Goal: Task Accomplishment & Management: Complete application form

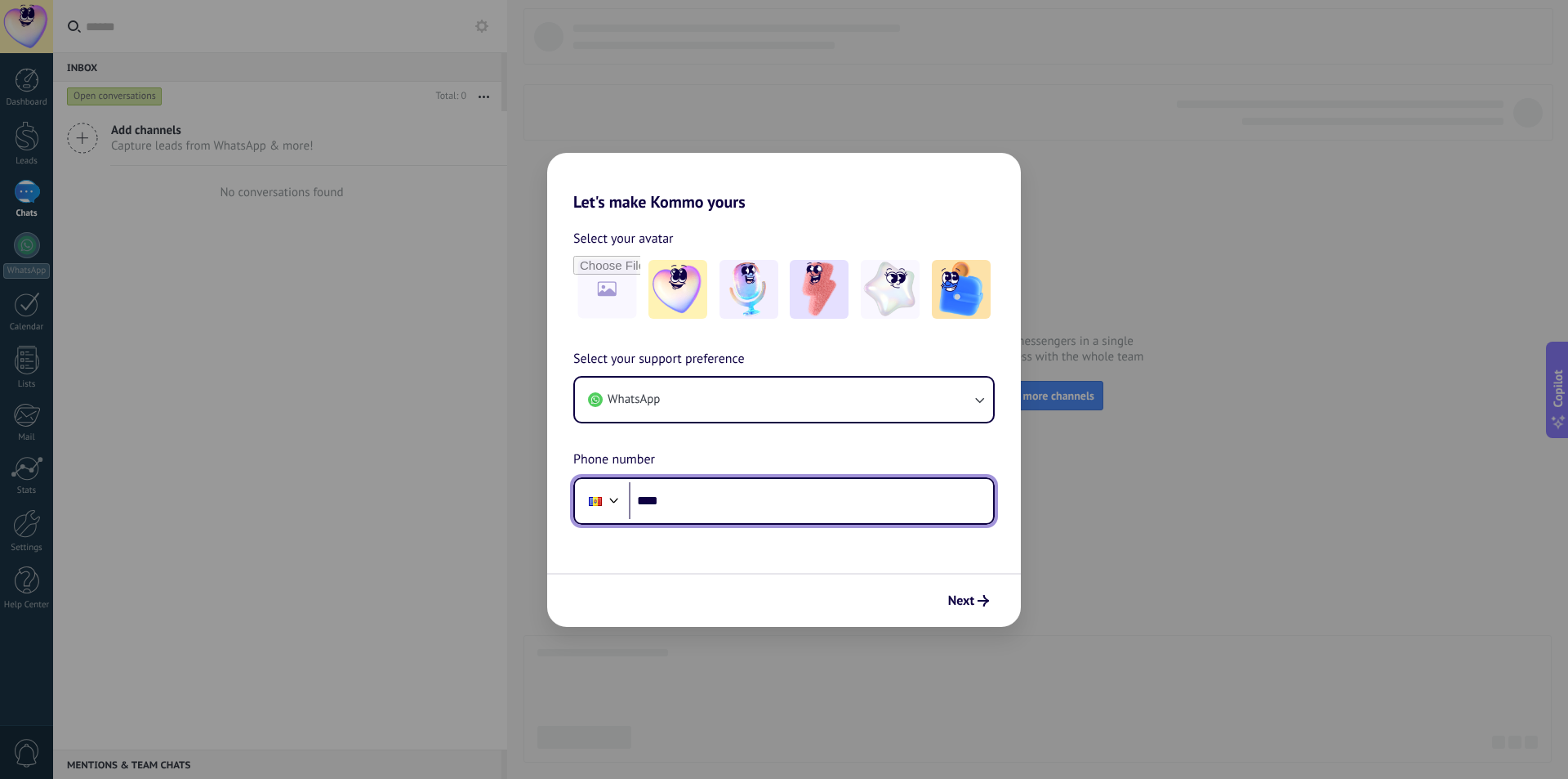
drag, startPoint x: 0, startPoint y: 0, endPoint x: 858, endPoint y: 502, distance: 994.1
click at [858, 502] on input "****" at bounding box center [811, 501] width 364 height 38
click at [798, 503] on input "****" at bounding box center [811, 501] width 364 height 38
type input "**********"
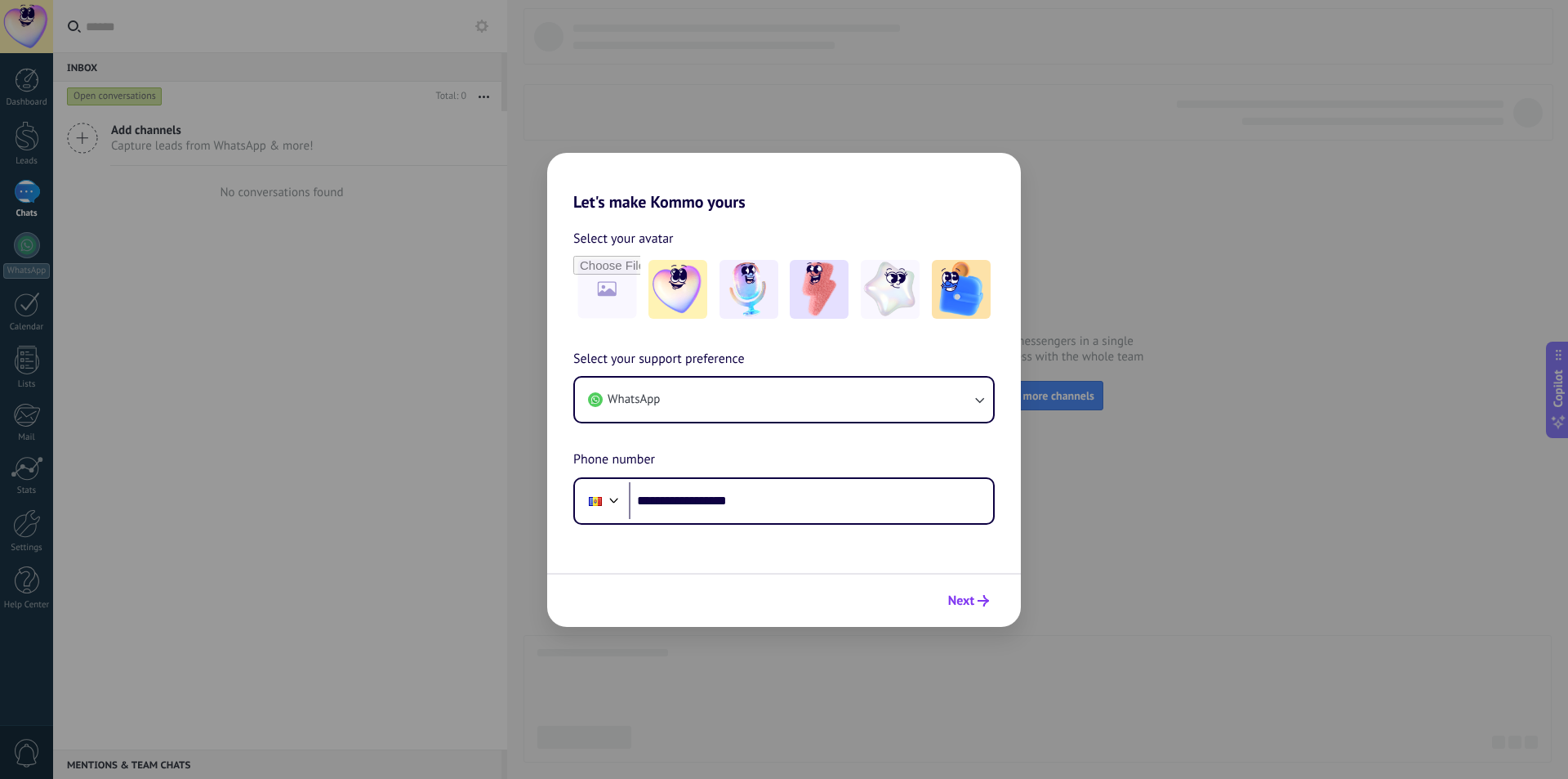
click at [962, 598] on span "Next" at bounding box center [961, 600] width 26 height 12
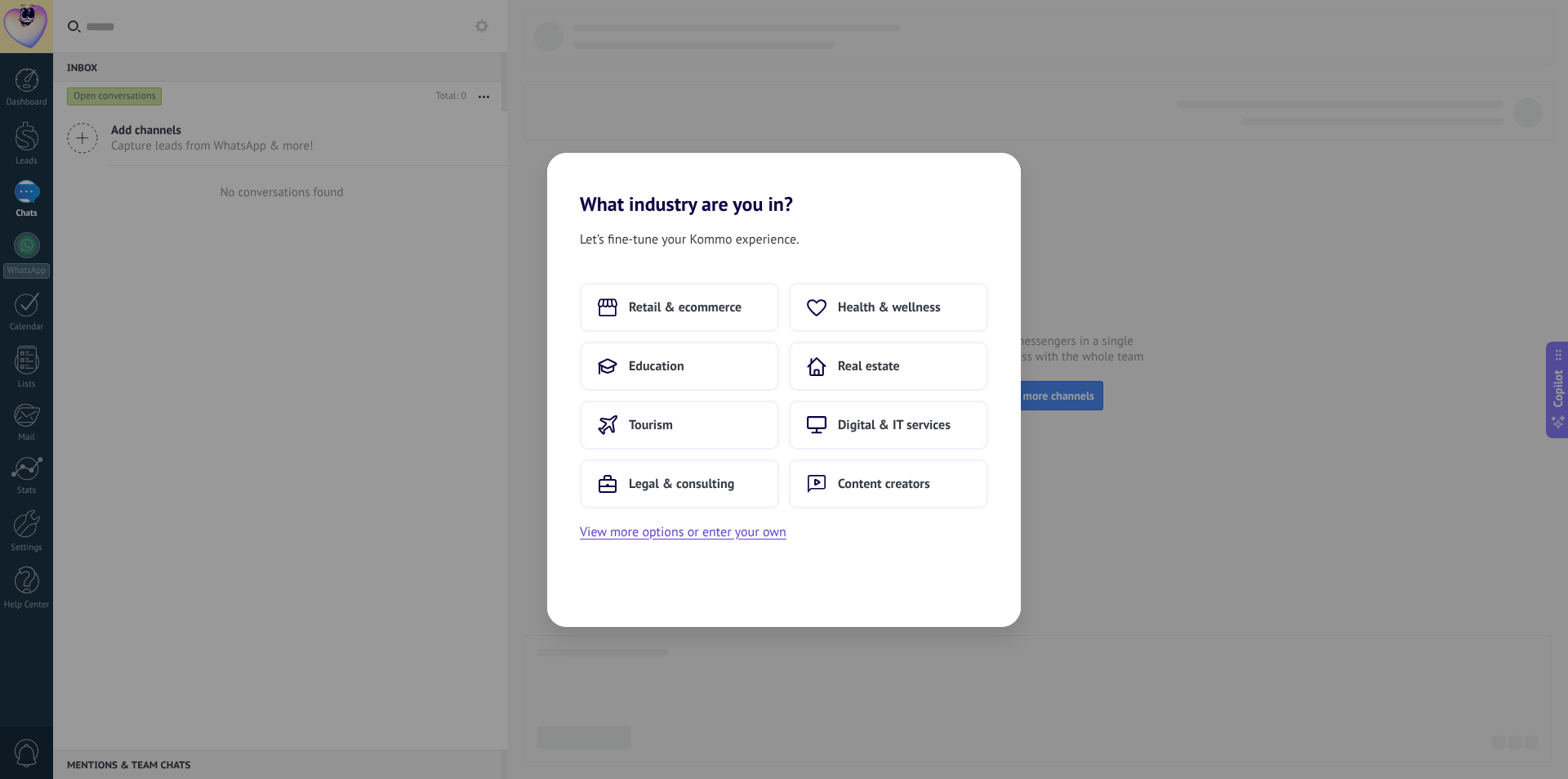
click at [493, 205] on div "What industry are you in? Let’s fine-tune your Kommo experience. Retail & ecomm…" at bounding box center [784, 390] width 1568 height 779
click at [697, 536] on button "View more options or enter your own" at bounding box center [683, 532] width 206 height 22
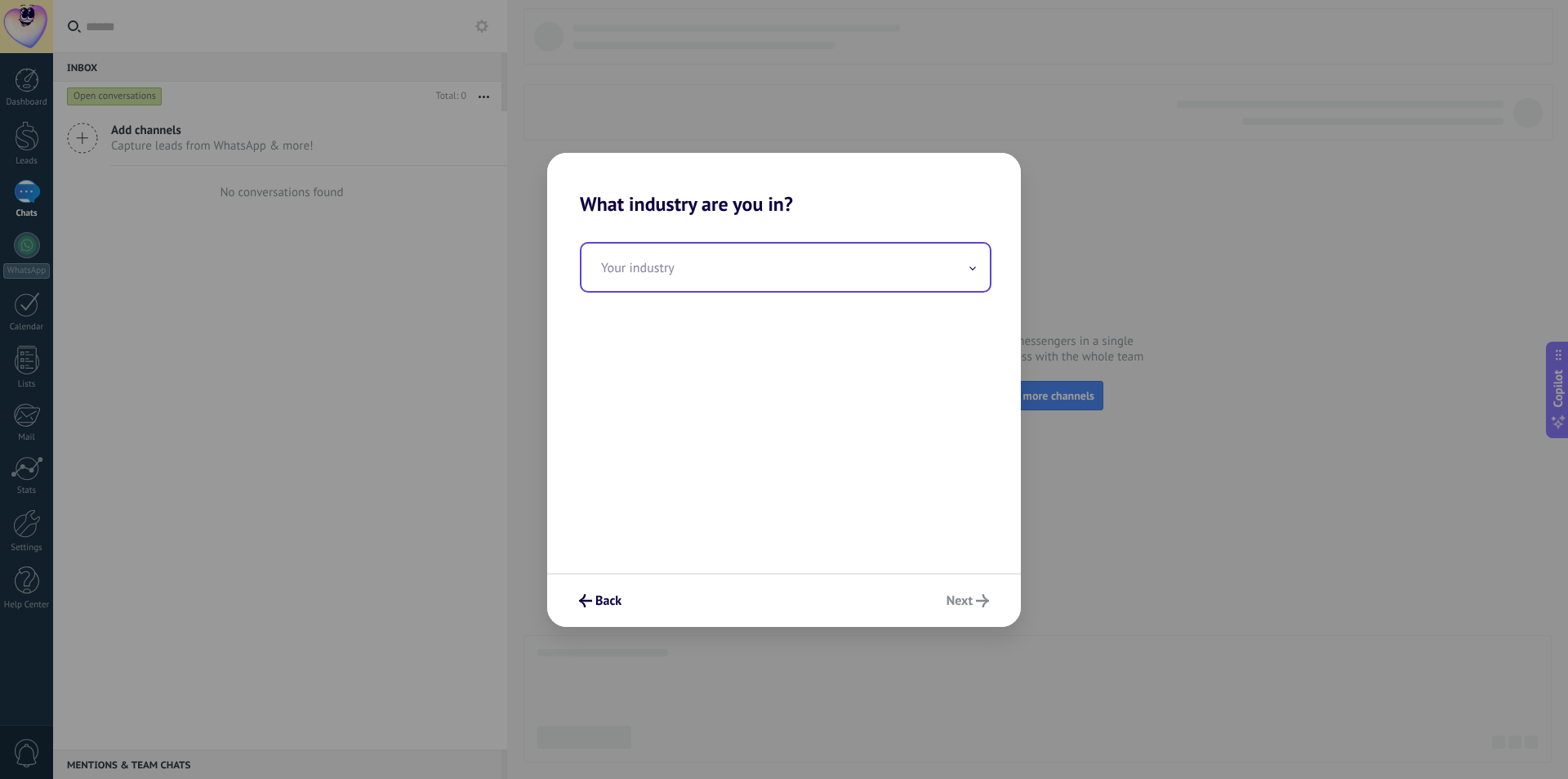
click at [720, 269] on input "text" at bounding box center [785, 267] width 408 height 48
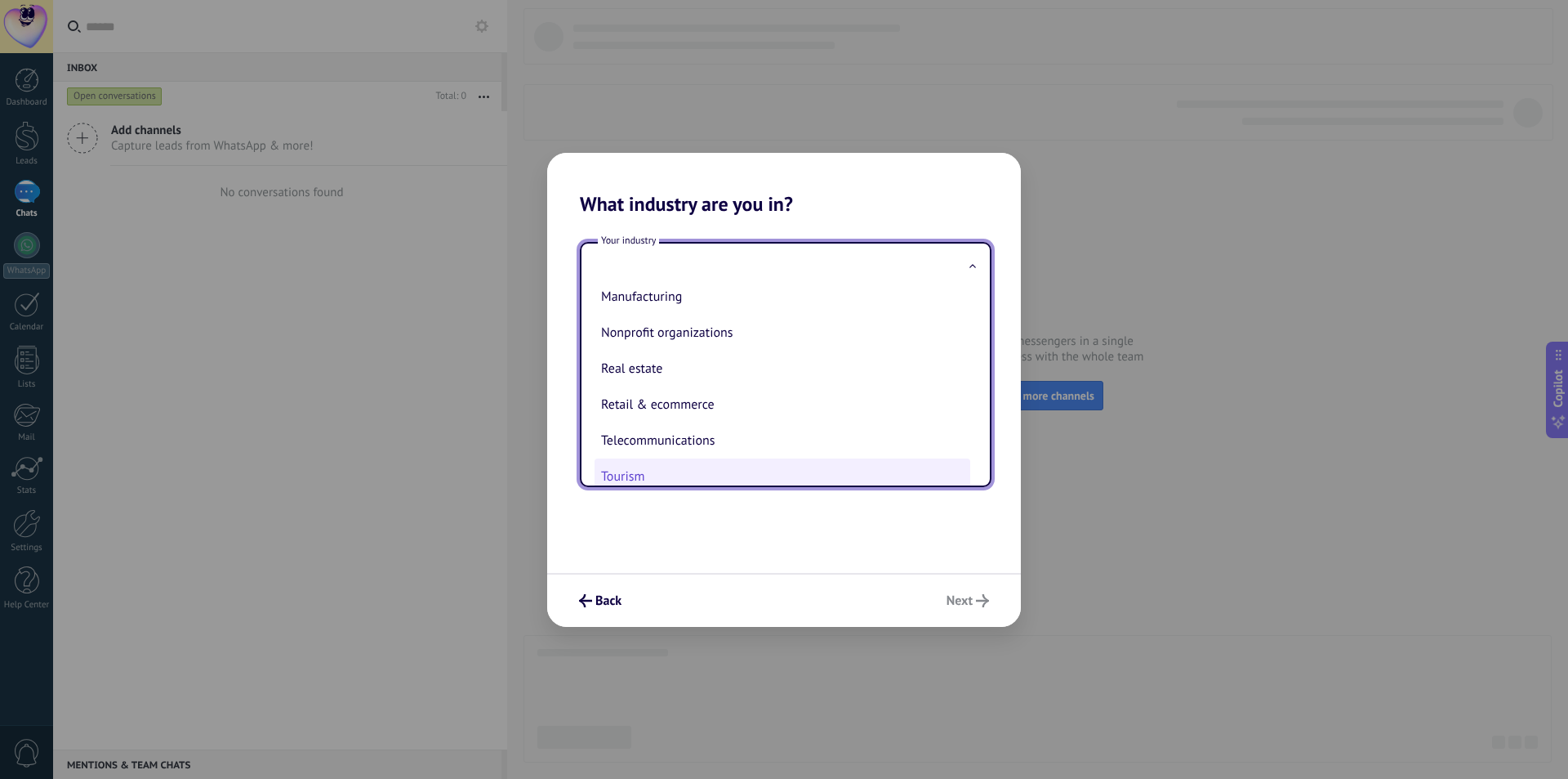
scroll to position [433, 0]
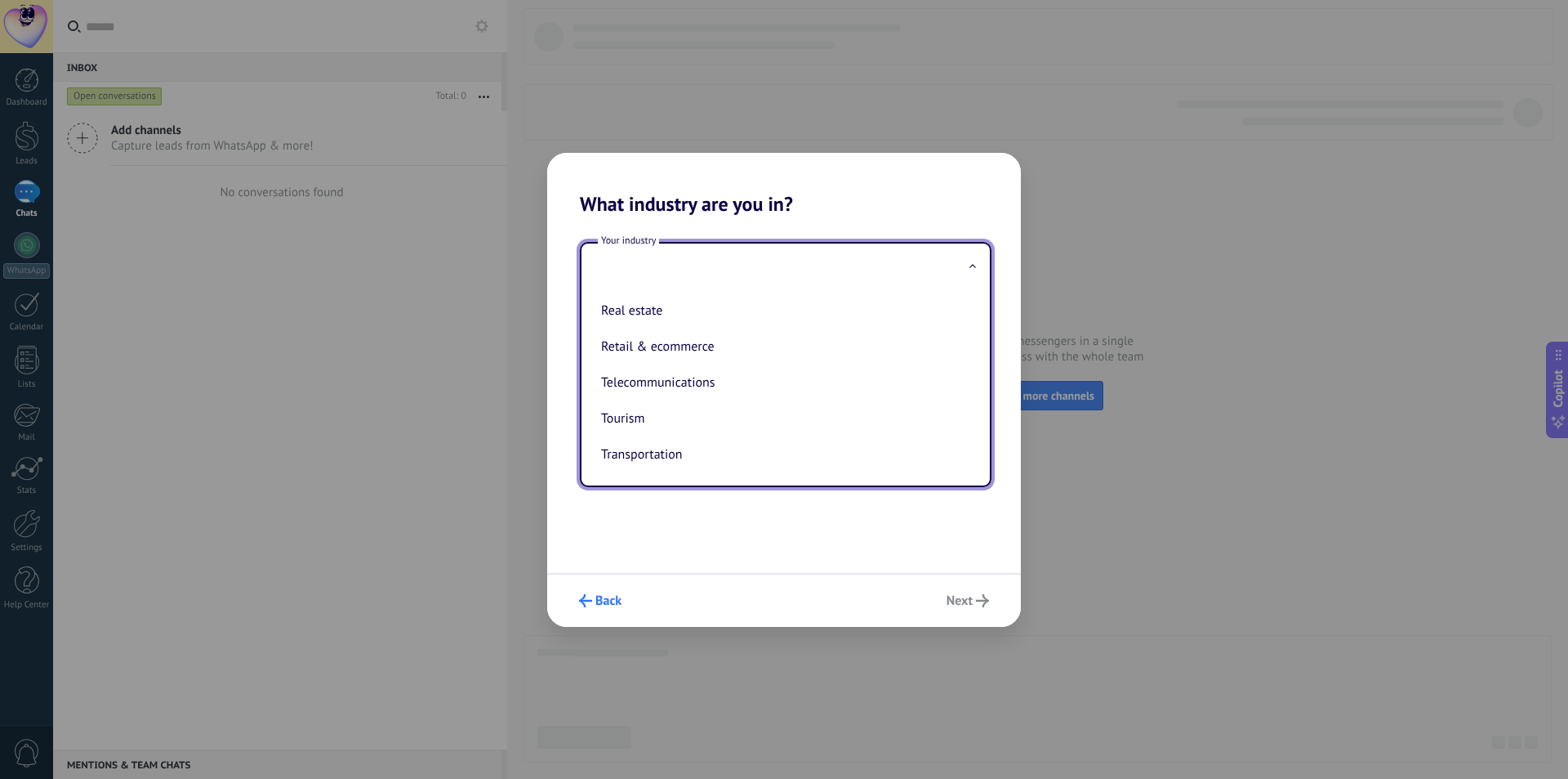
click at [598, 597] on span "Back" at bounding box center [608, 600] width 26 height 12
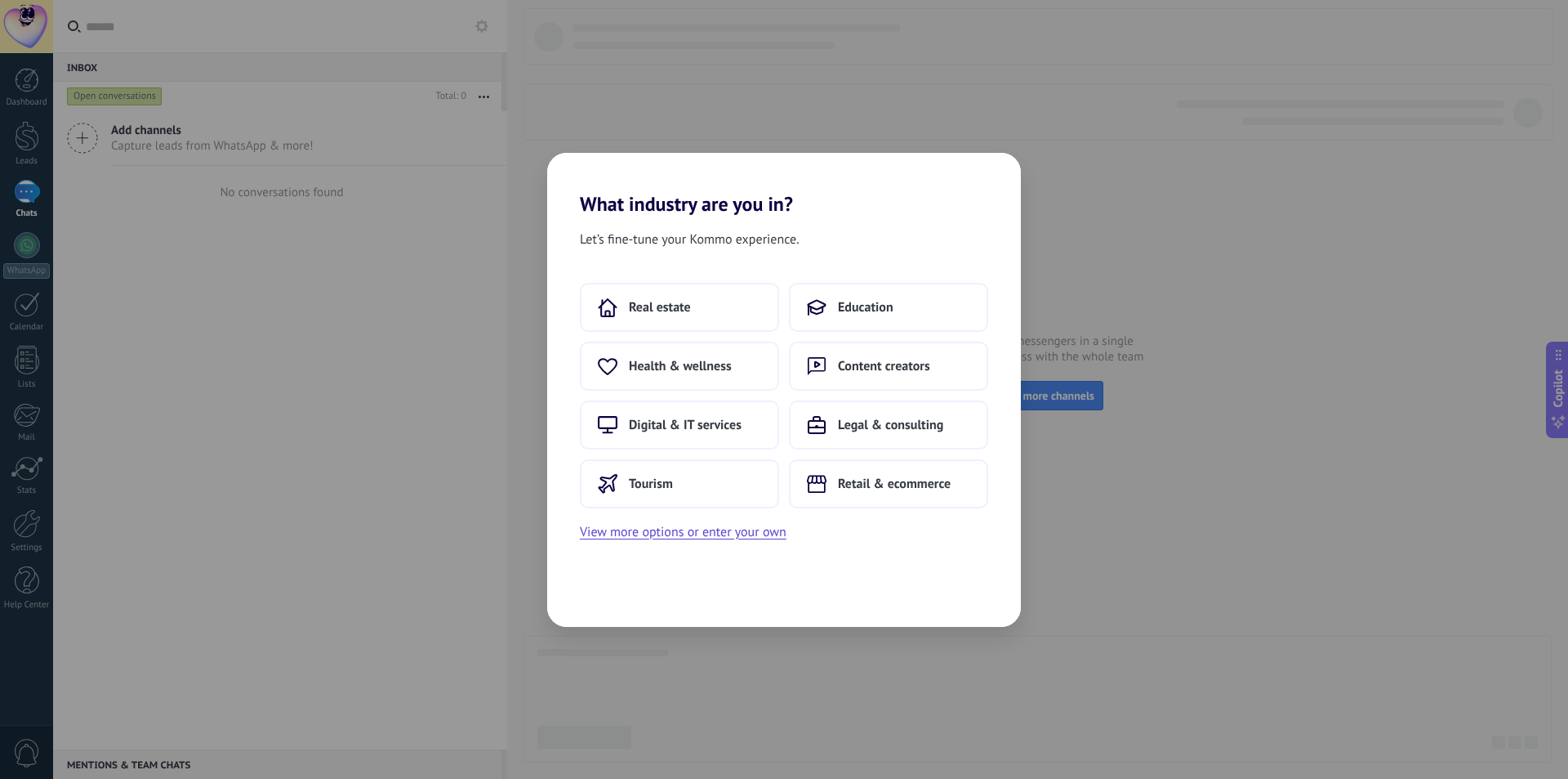
click at [669, 645] on div "What industry are you in? Let’s fine-tune your Kommo experience. Real estate Ed…" at bounding box center [784, 390] width 1568 height 779
click at [838, 296] on button "Digital & IT services" at bounding box center [889, 307] width 199 height 49
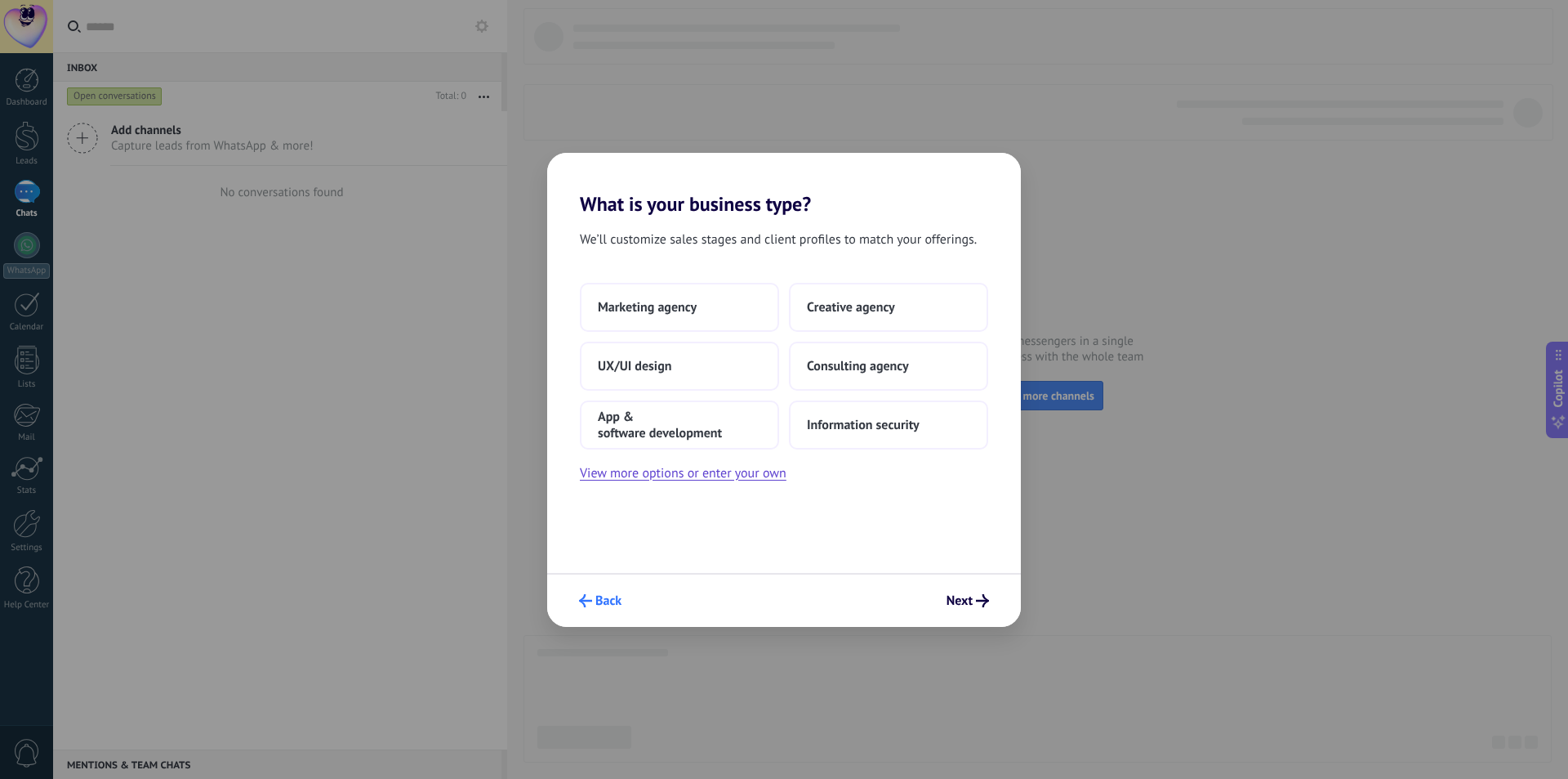
click at [597, 595] on span "Back" at bounding box center [608, 600] width 26 height 12
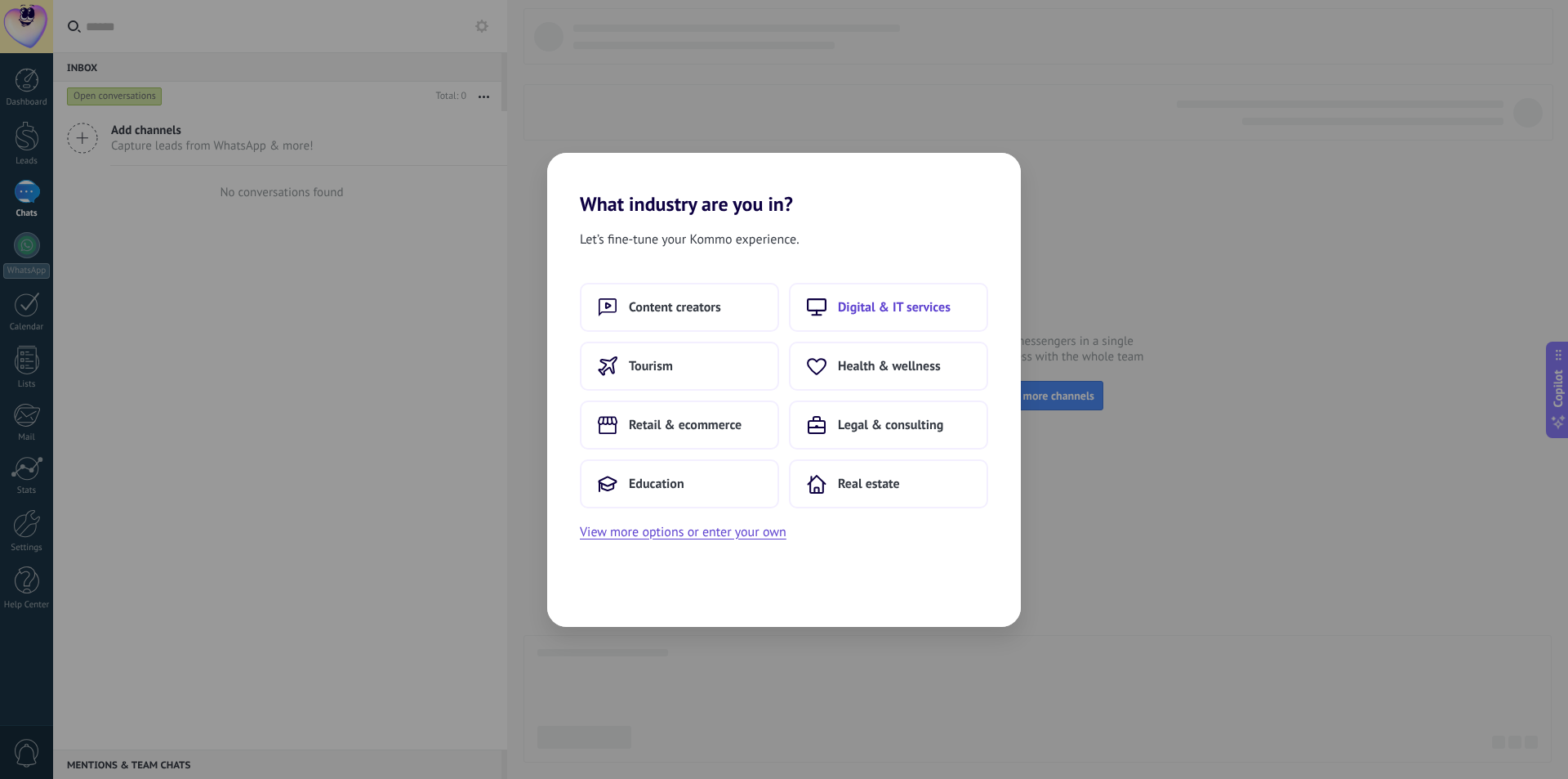
click at [872, 308] on span "Digital & IT services" at bounding box center [894, 307] width 113 height 16
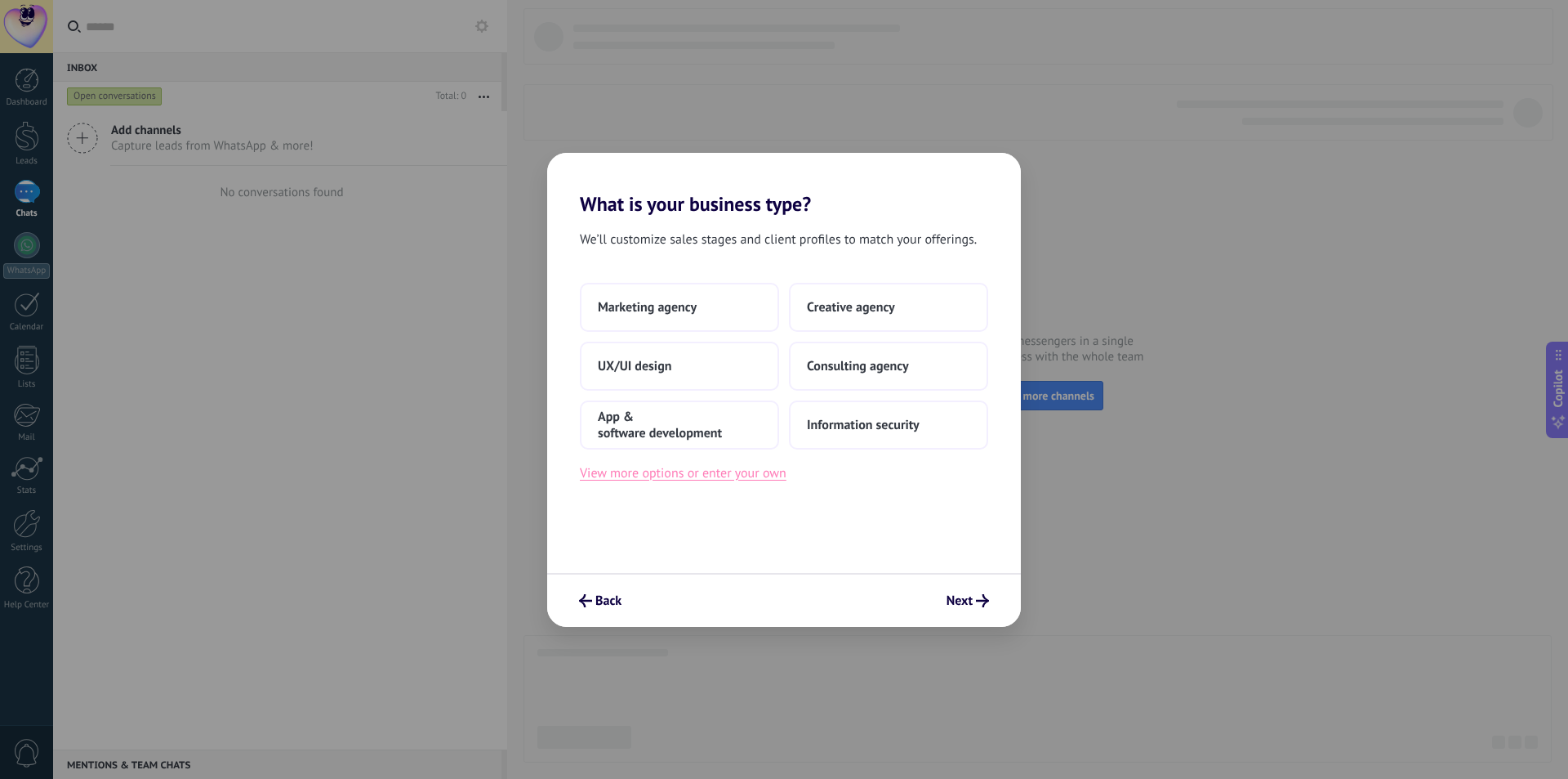
click at [768, 474] on button "View more options or enter your own" at bounding box center [683, 473] width 206 height 22
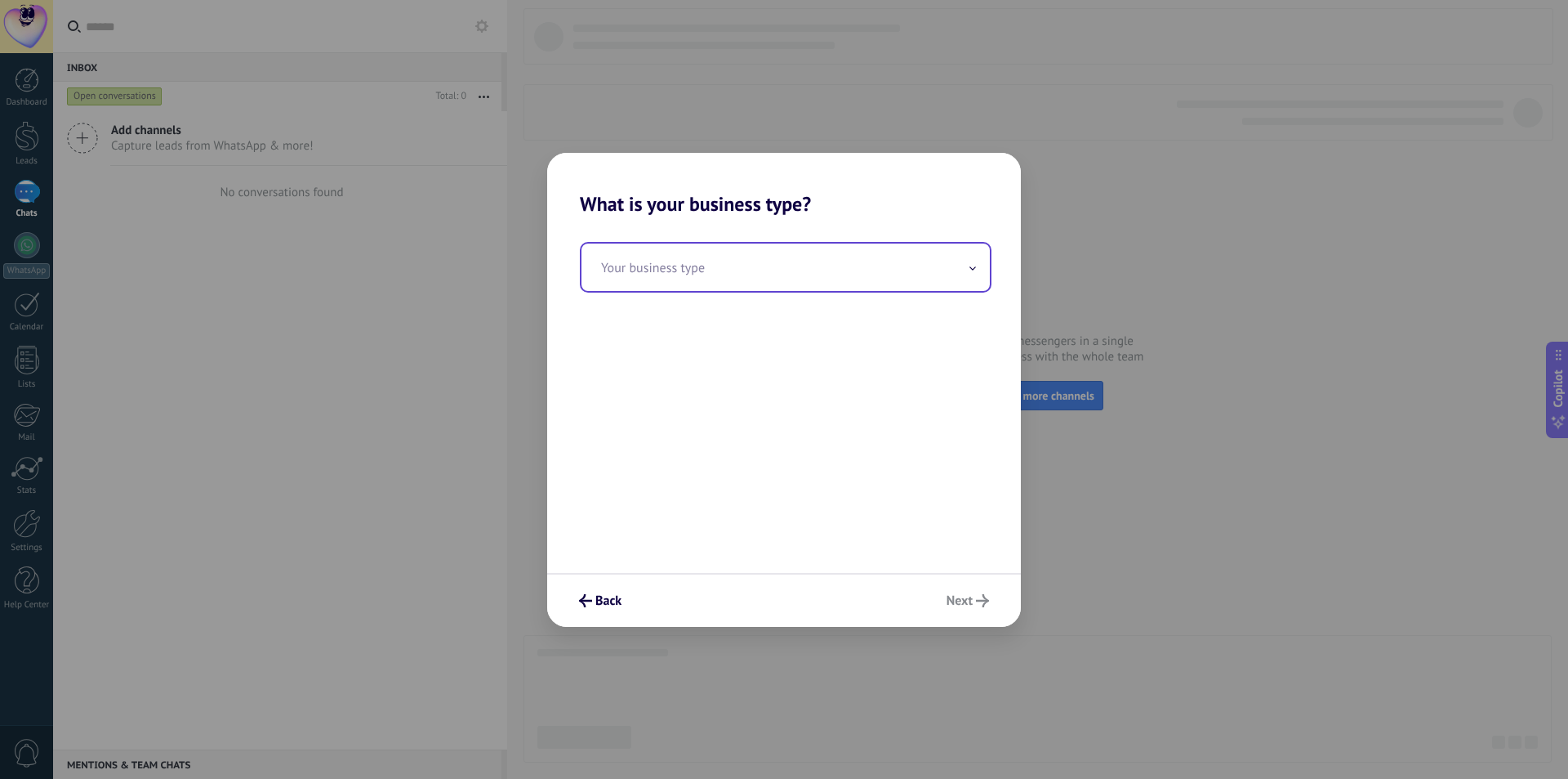
click at [798, 256] on input "text" at bounding box center [785, 267] width 408 height 48
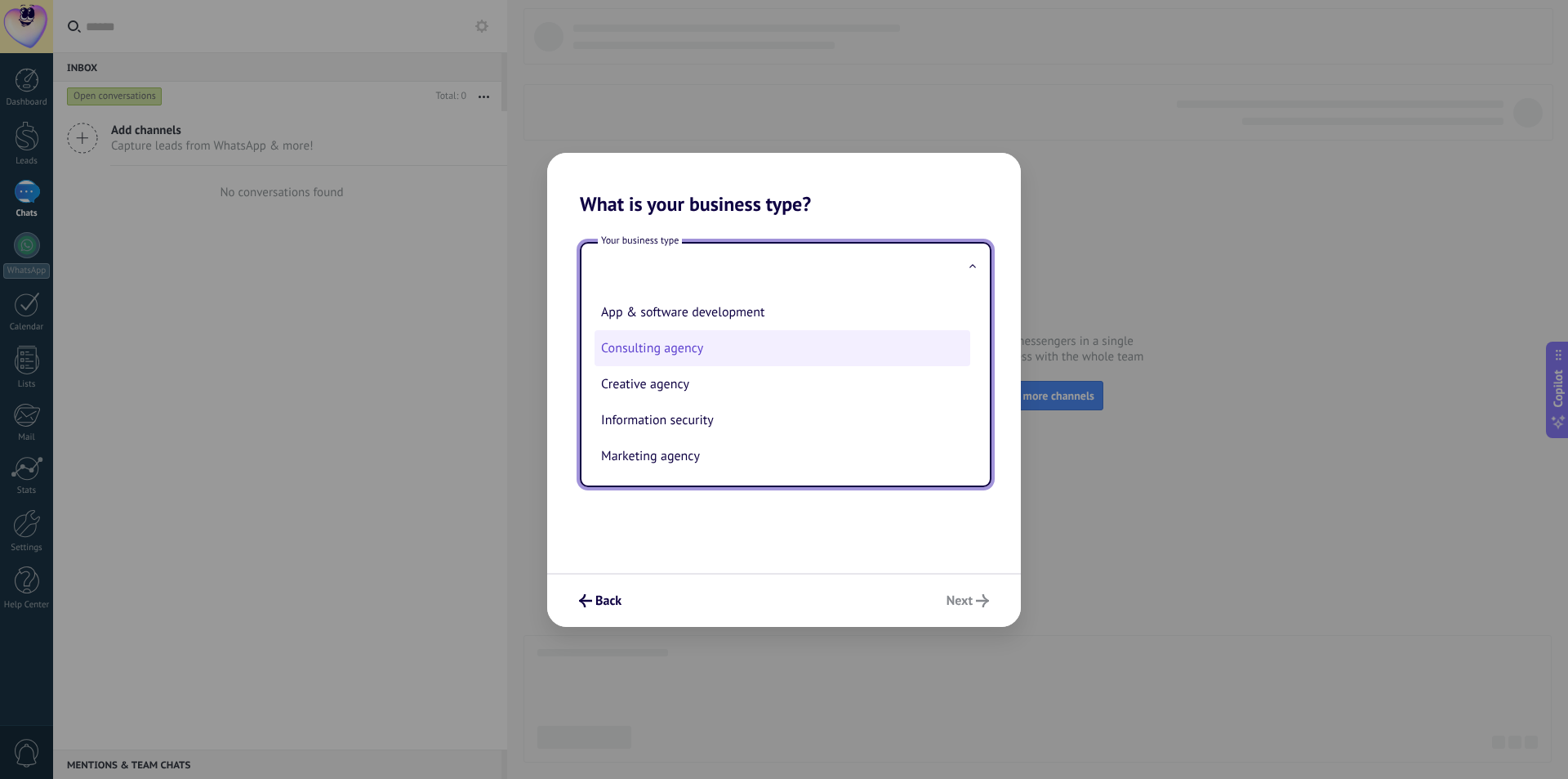
click at [697, 345] on li "Consulting agency" at bounding box center [782, 348] width 376 height 36
type input "**********"
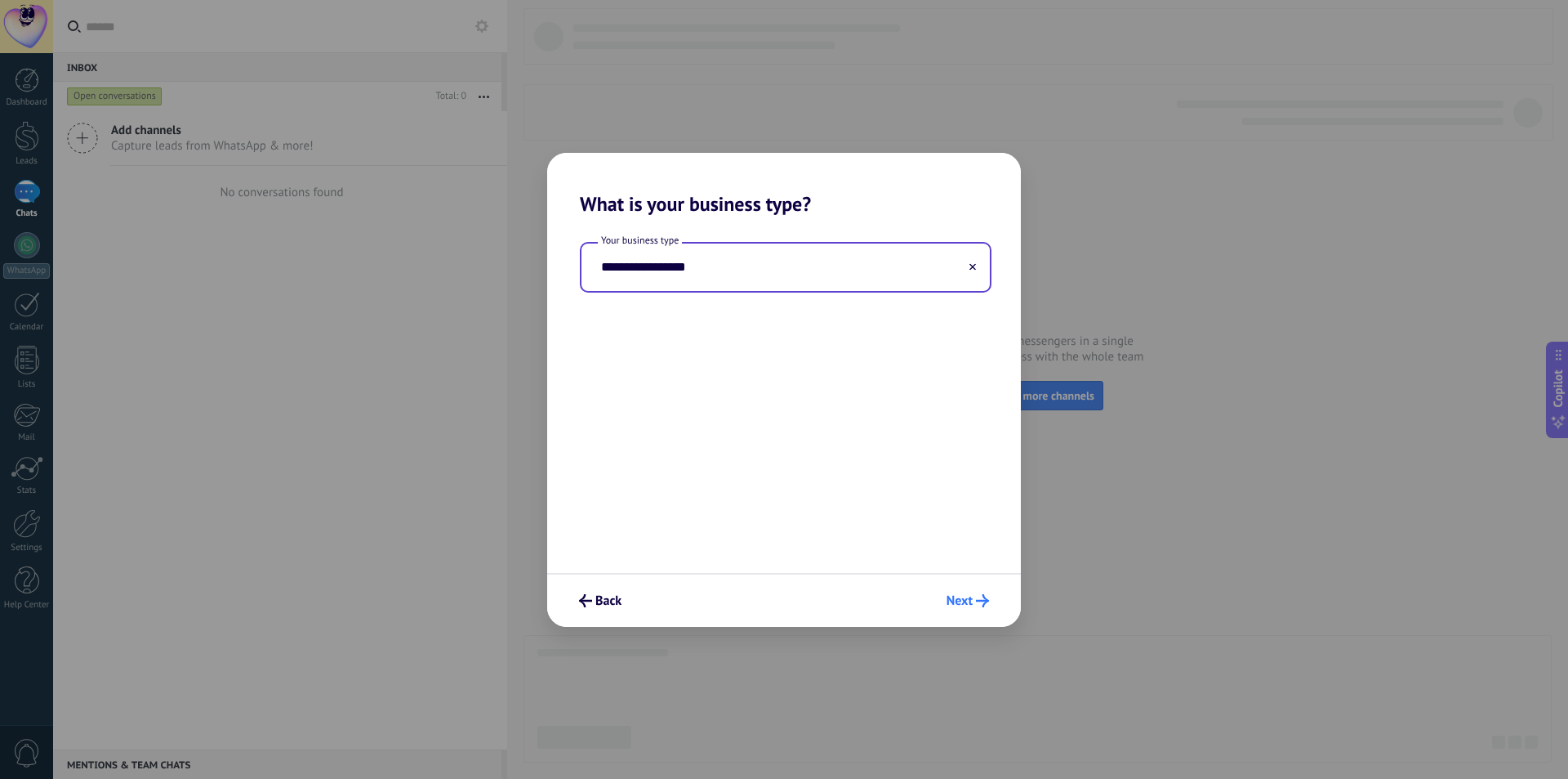
click at [964, 607] on span "Next" at bounding box center [959, 600] width 26 height 12
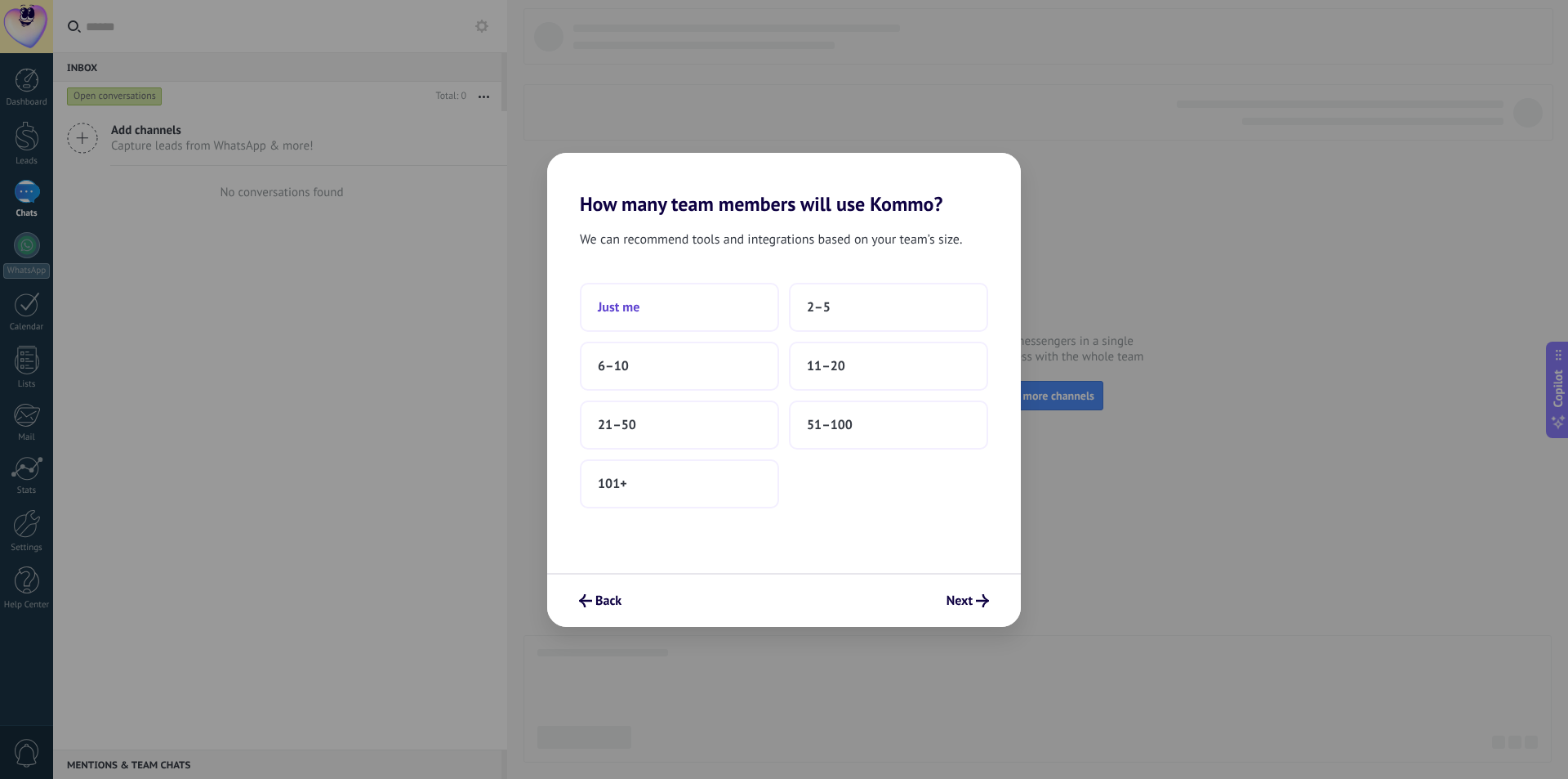
click at [695, 316] on button "Just me" at bounding box center [679, 307] width 199 height 49
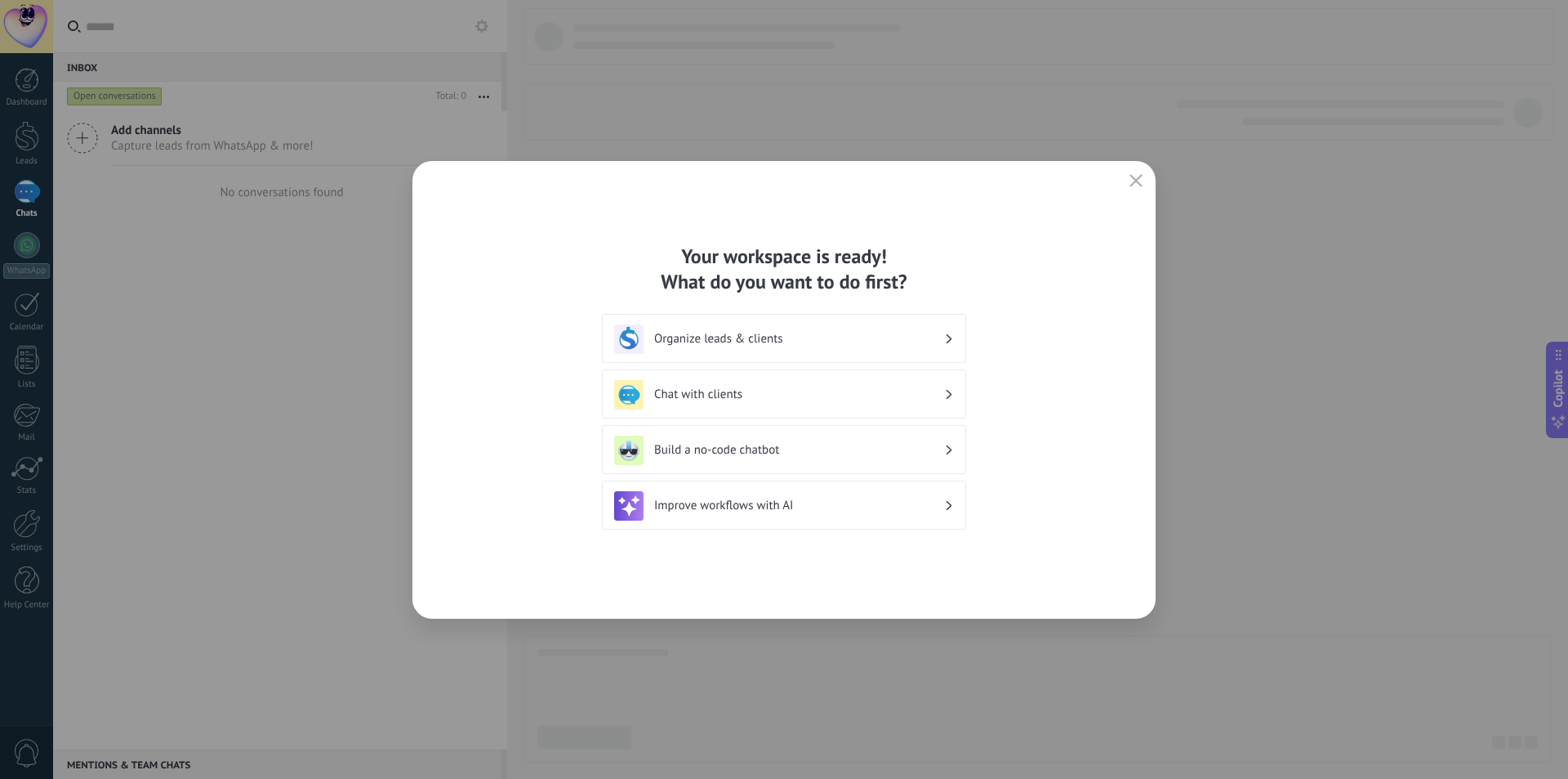
click at [913, 343] on h3 "Organize leads & clients" at bounding box center [799, 338] width 290 height 15
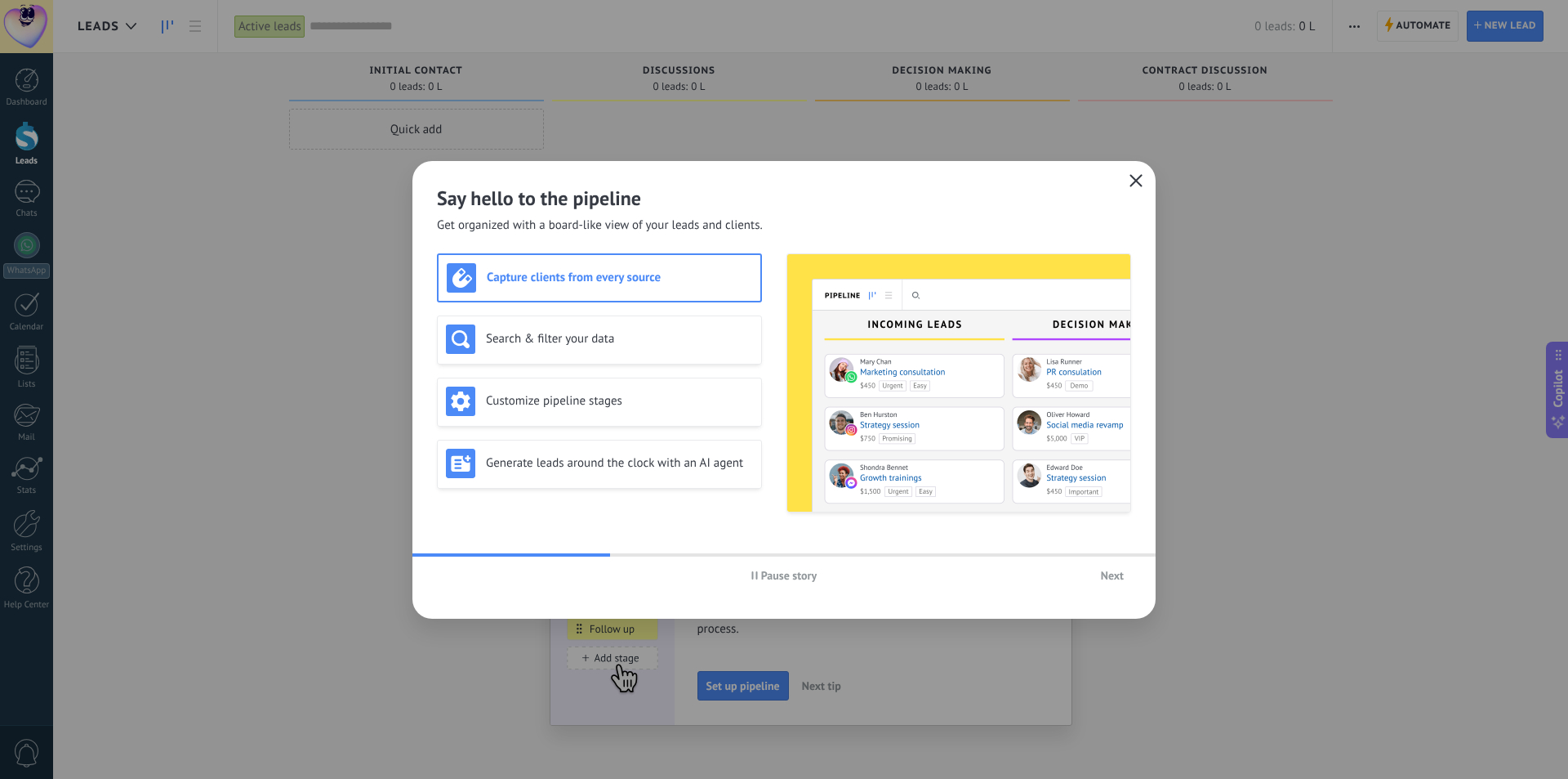
click at [1135, 180] on use "button" at bounding box center [1136, 180] width 13 height 13
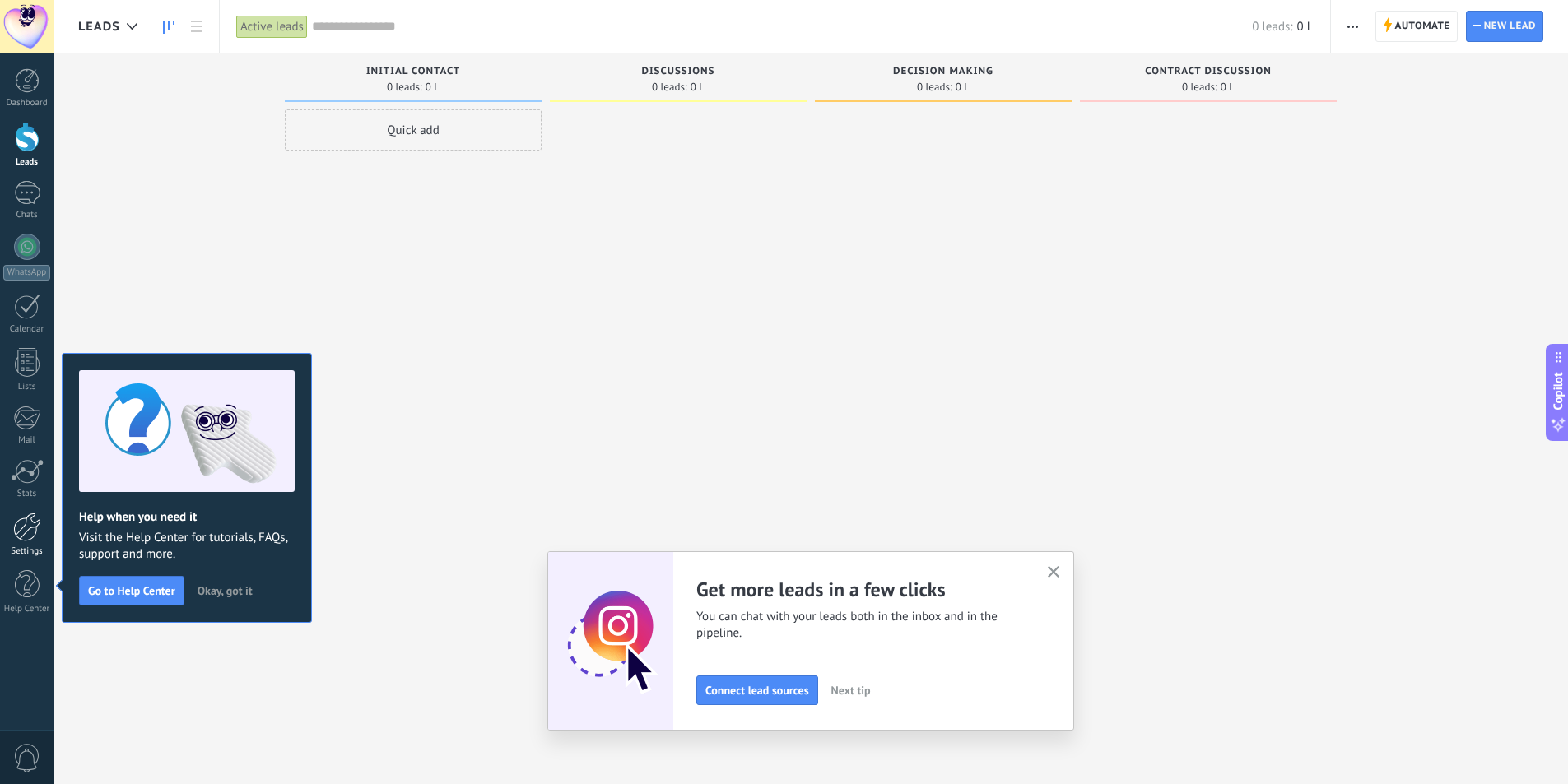
click at [22, 545] on link "Settings" at bounding box center [26, 534] width 54 height 44
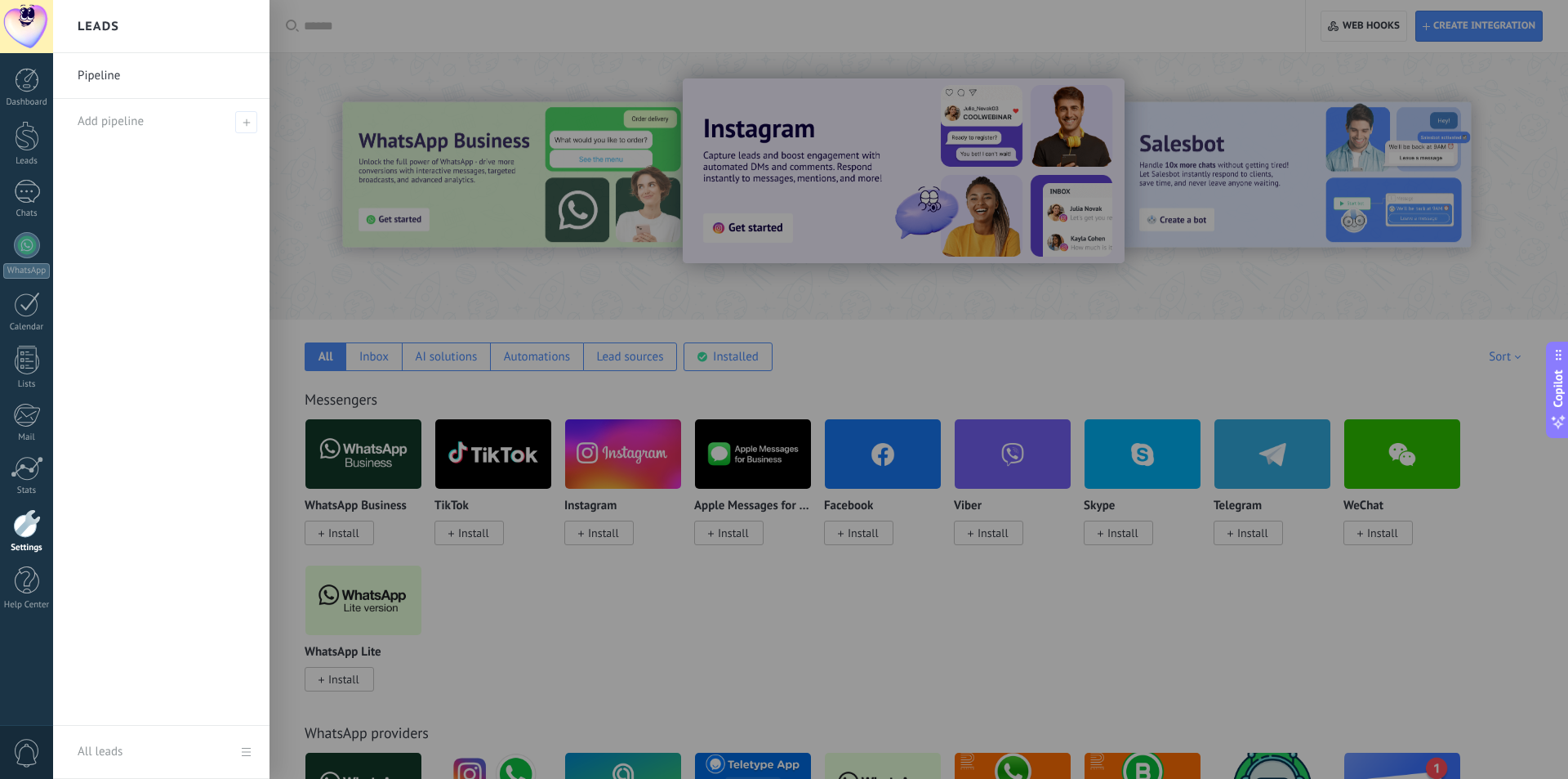
click at [233, 741] on link "All leads" at bounding box center [161, 752] width 216 height 53
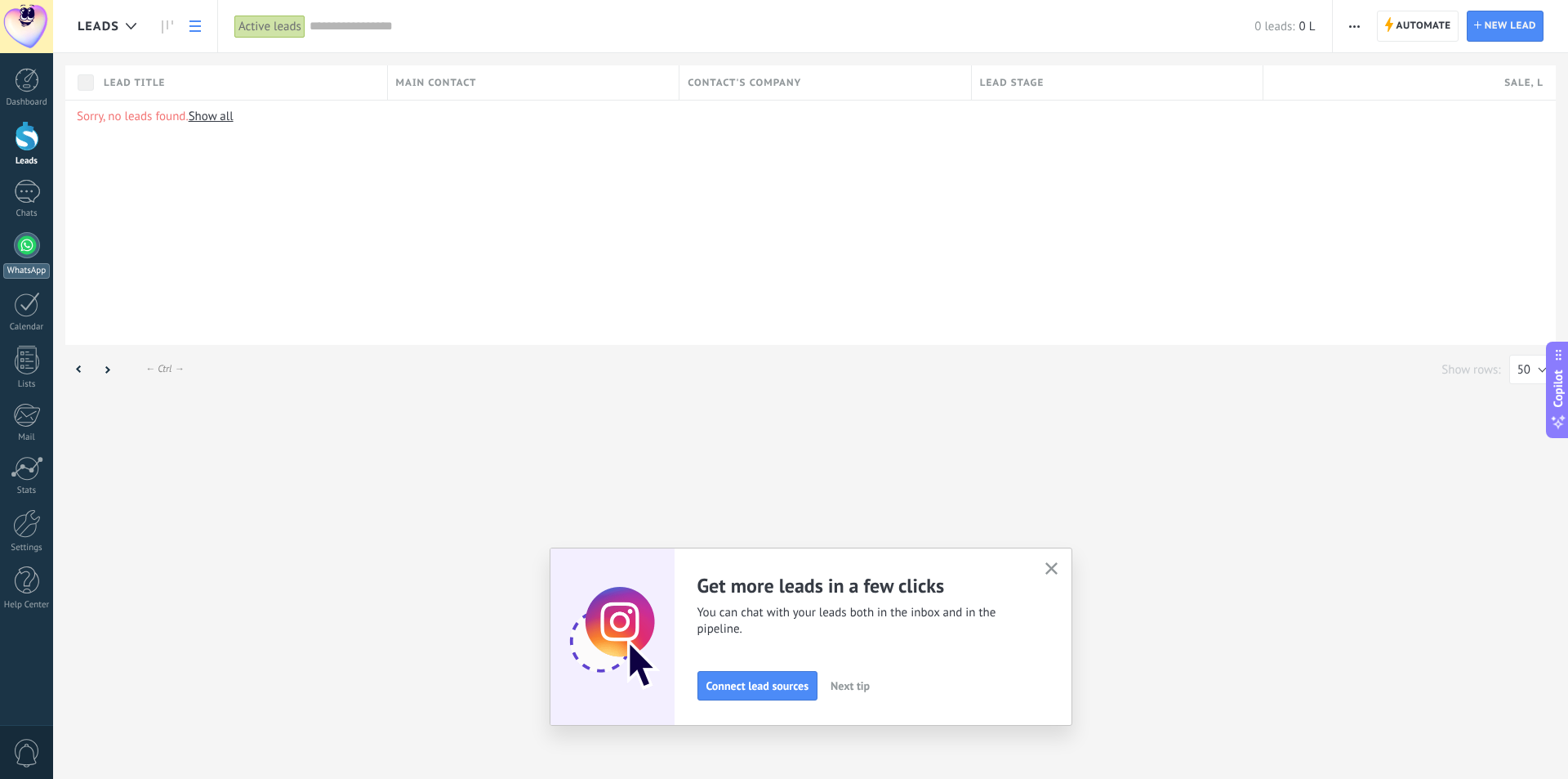
click at [23, 249] on div at bounding box center [26, 244] width 26 height 26
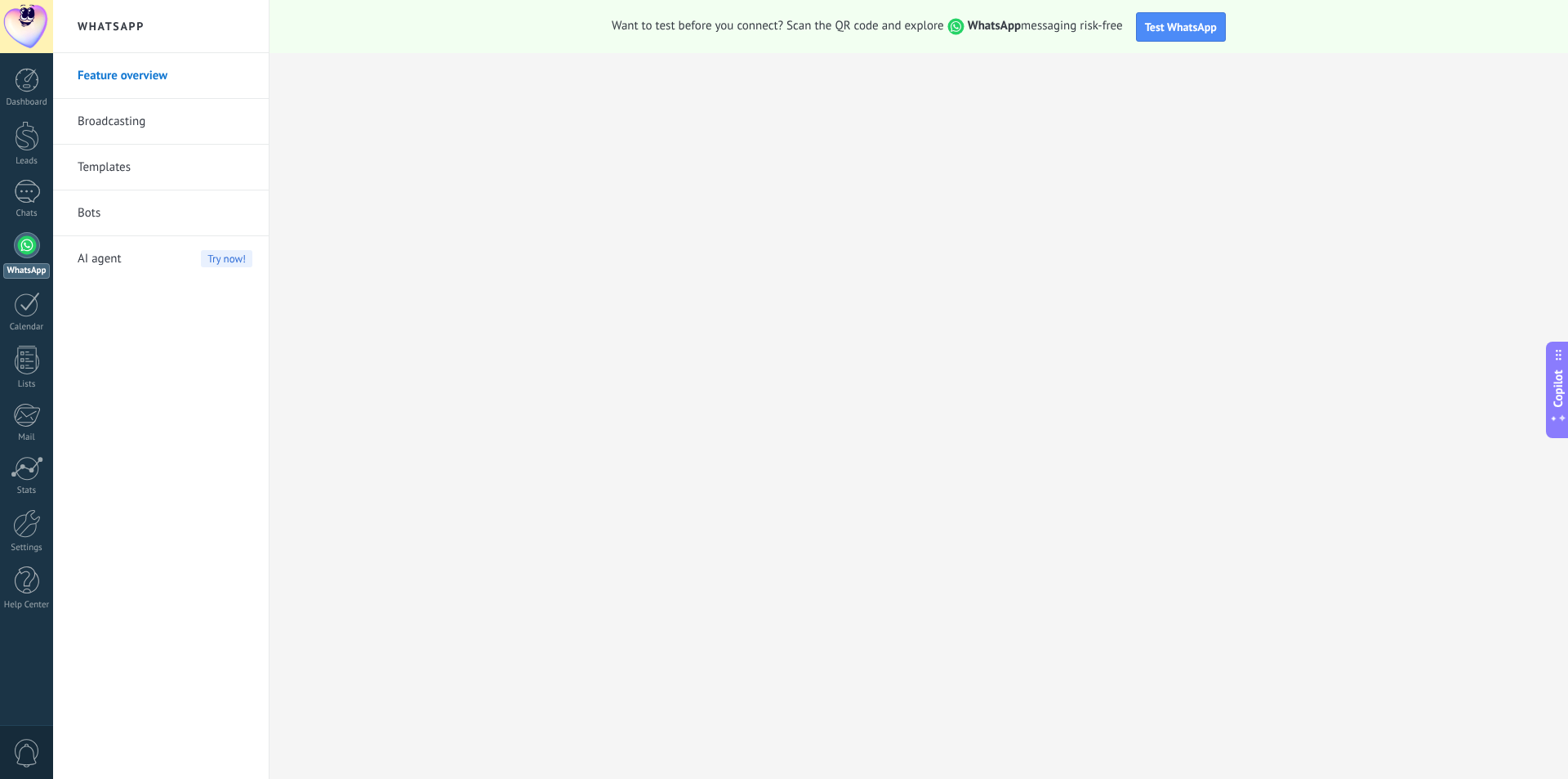
click at [173, 117] on link "Broadcasting" at bounding box center [165, 122] width 175 height 46
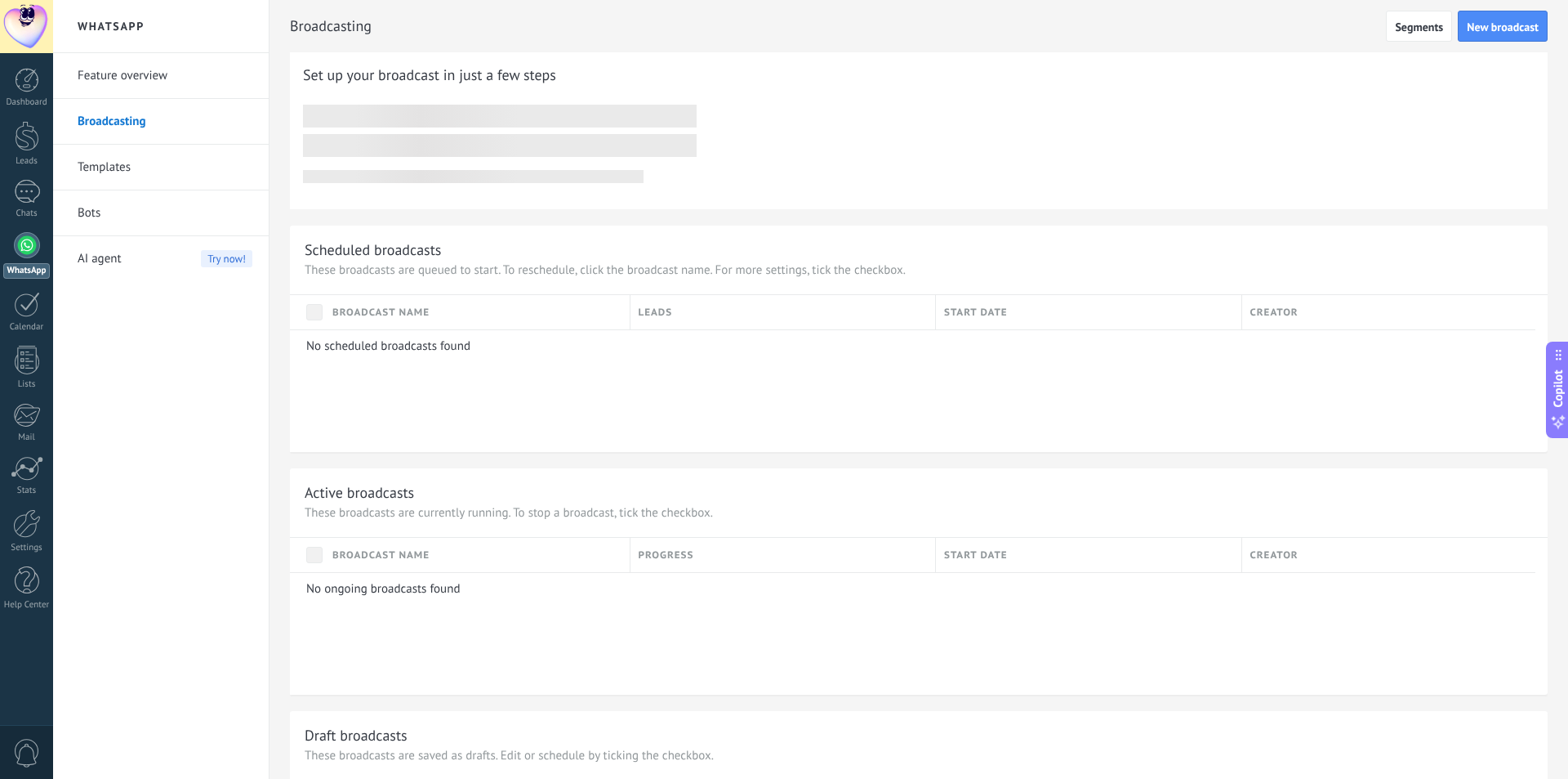
click at [131, 17] on h2 "WhatsApp" at bounding box center [161, 26] width 175 height 53
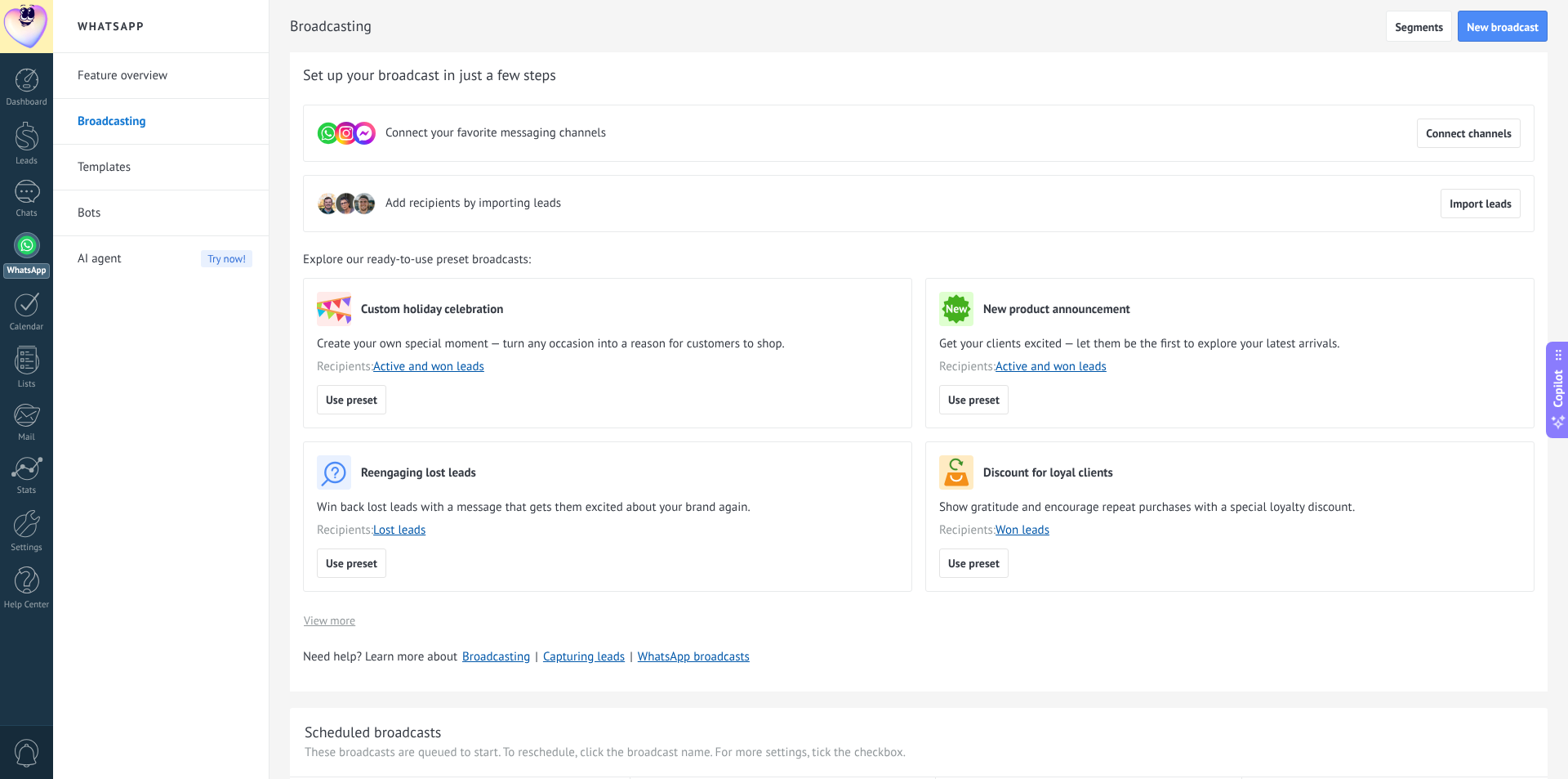
click at [114, 28] on h2 "WhatsApp" at bounding box center [161, 26] width 175 height 53
click at [1405, 22] on span "Segments" at bounding box center [1418, 27] width 48 height 12
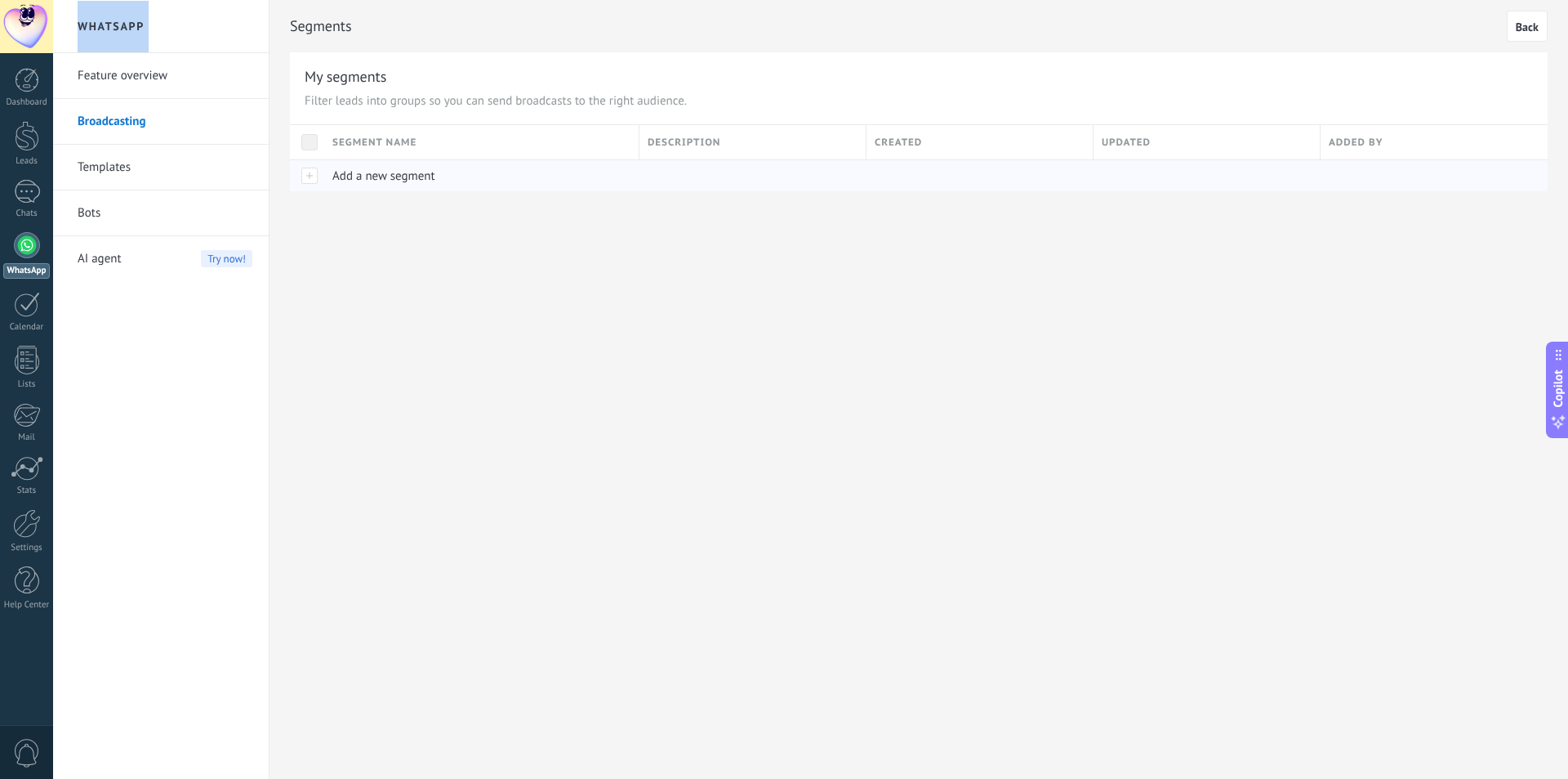
click at [442, 181] on div "Add a new segment" at bounding box center [478, 176] width 307 height 31
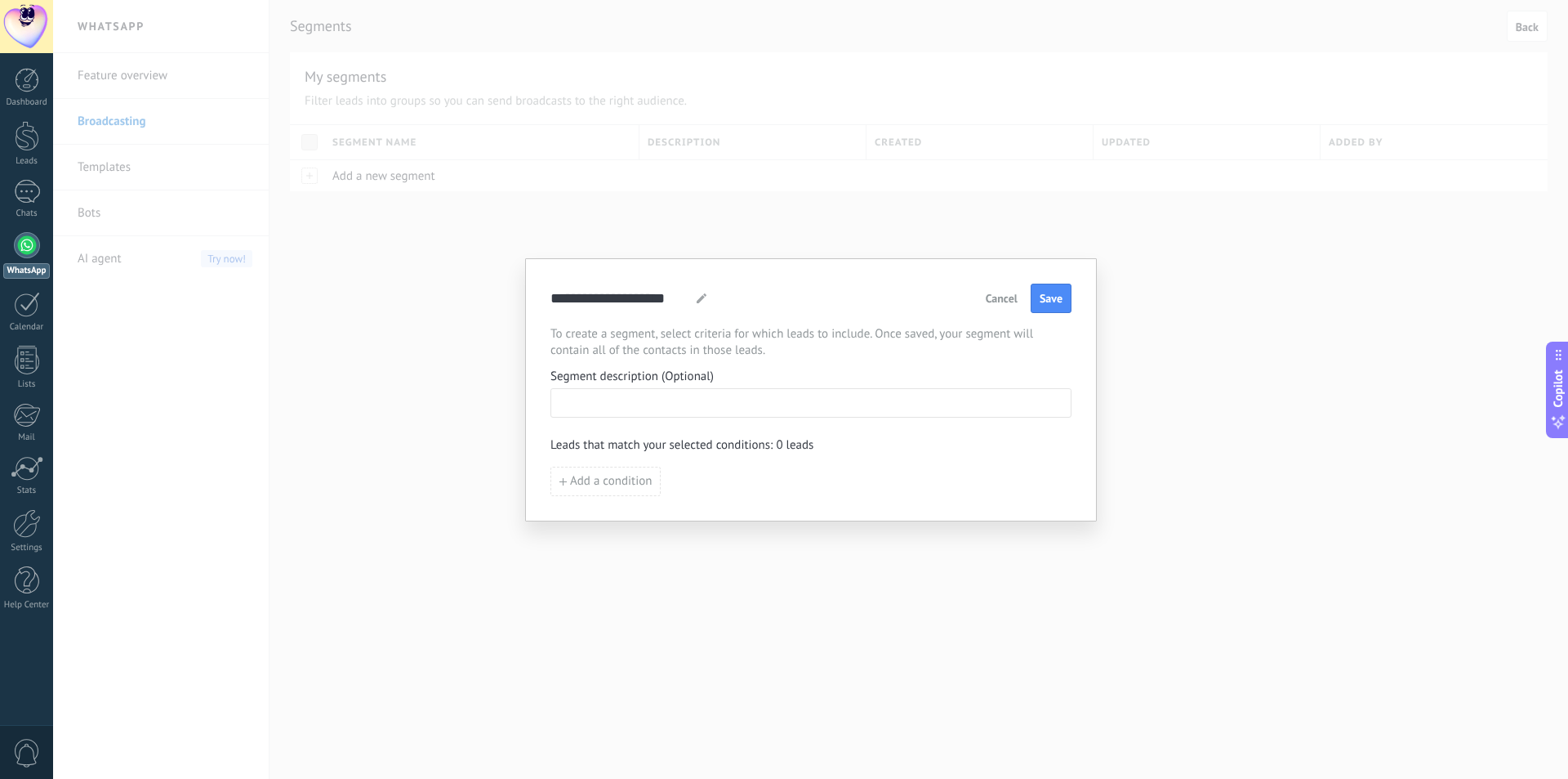
click at [654, 398] on input at bounding box center [811, 401] width 519 height 26
type input "*"
click at [22, 283] on div "Dashboard Leads Chats WhatsApp Customers" at bounding box center [26, 347] width 53 height 559
click at [36, 270] on div "WhatsApp" at bounding box center [27, 270] width 47 height 15
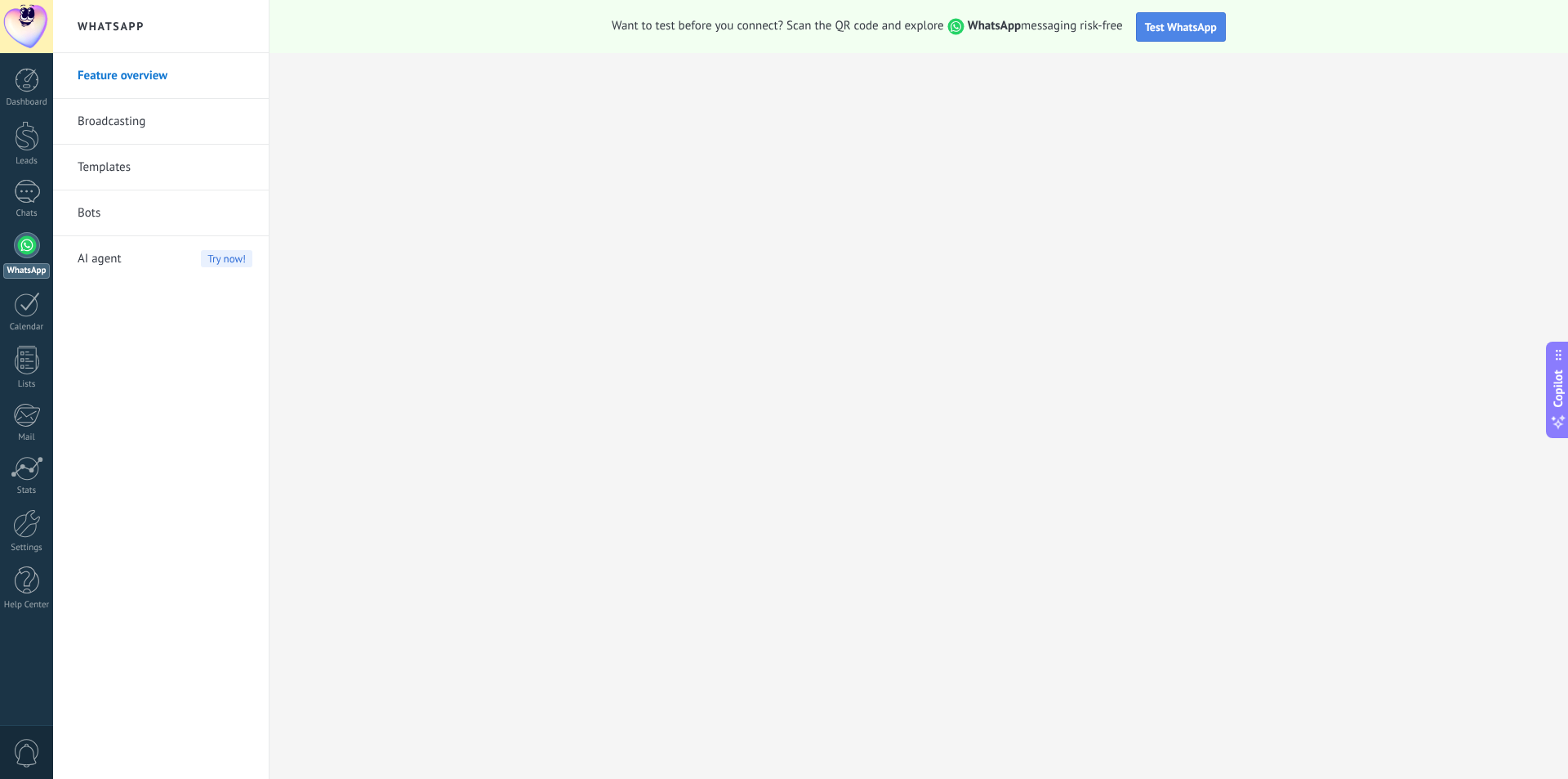
click at [1203, 22] on span "Test WhatsApp" at bounding box center [1181, 27] width 72 height 14
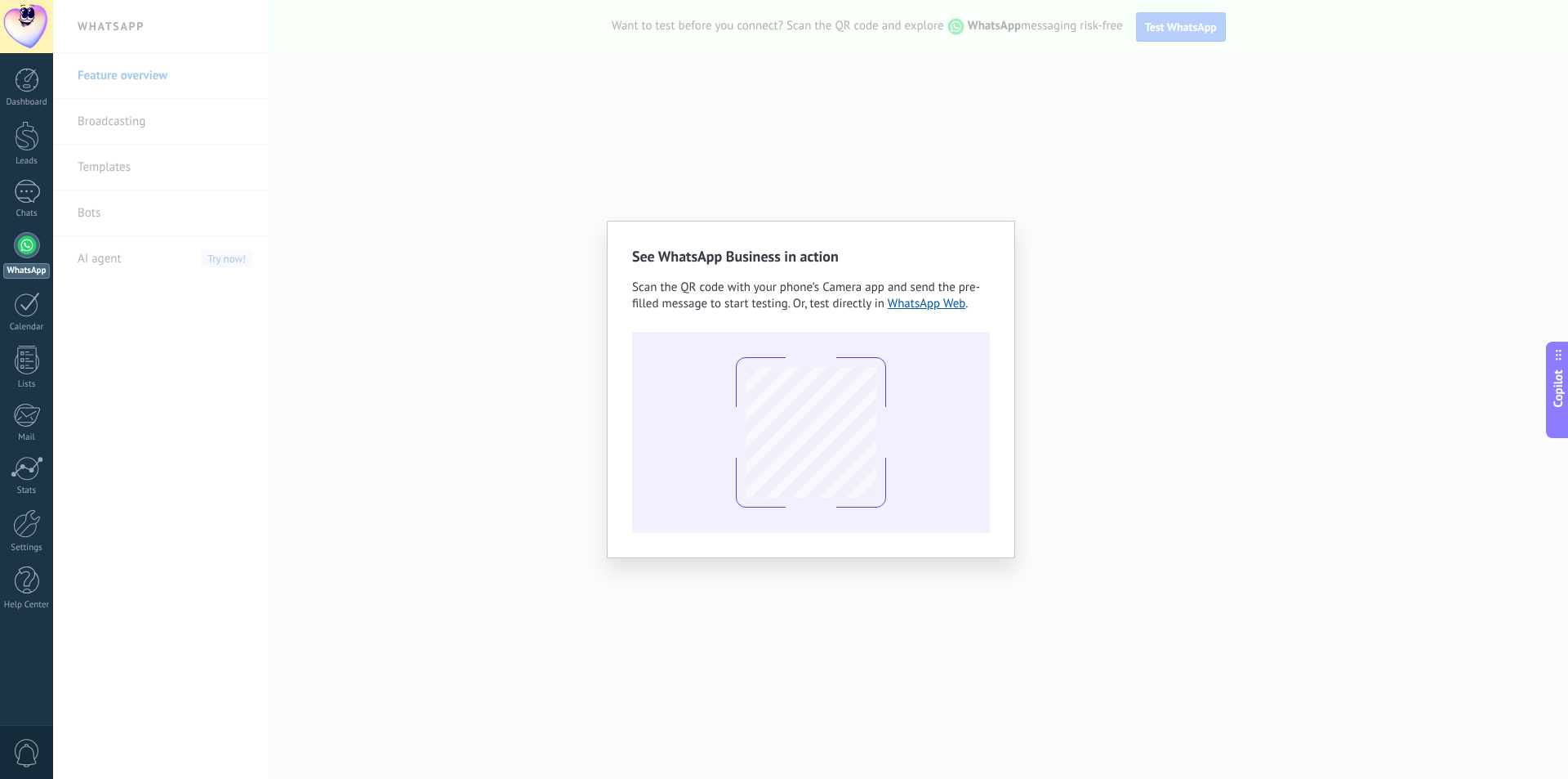
click at [692, 100] on div "See WhatsApp Business in action Scan the QR code with your phone’s Camera app a…" at bounding box center [810, 390] width 1515 height 779
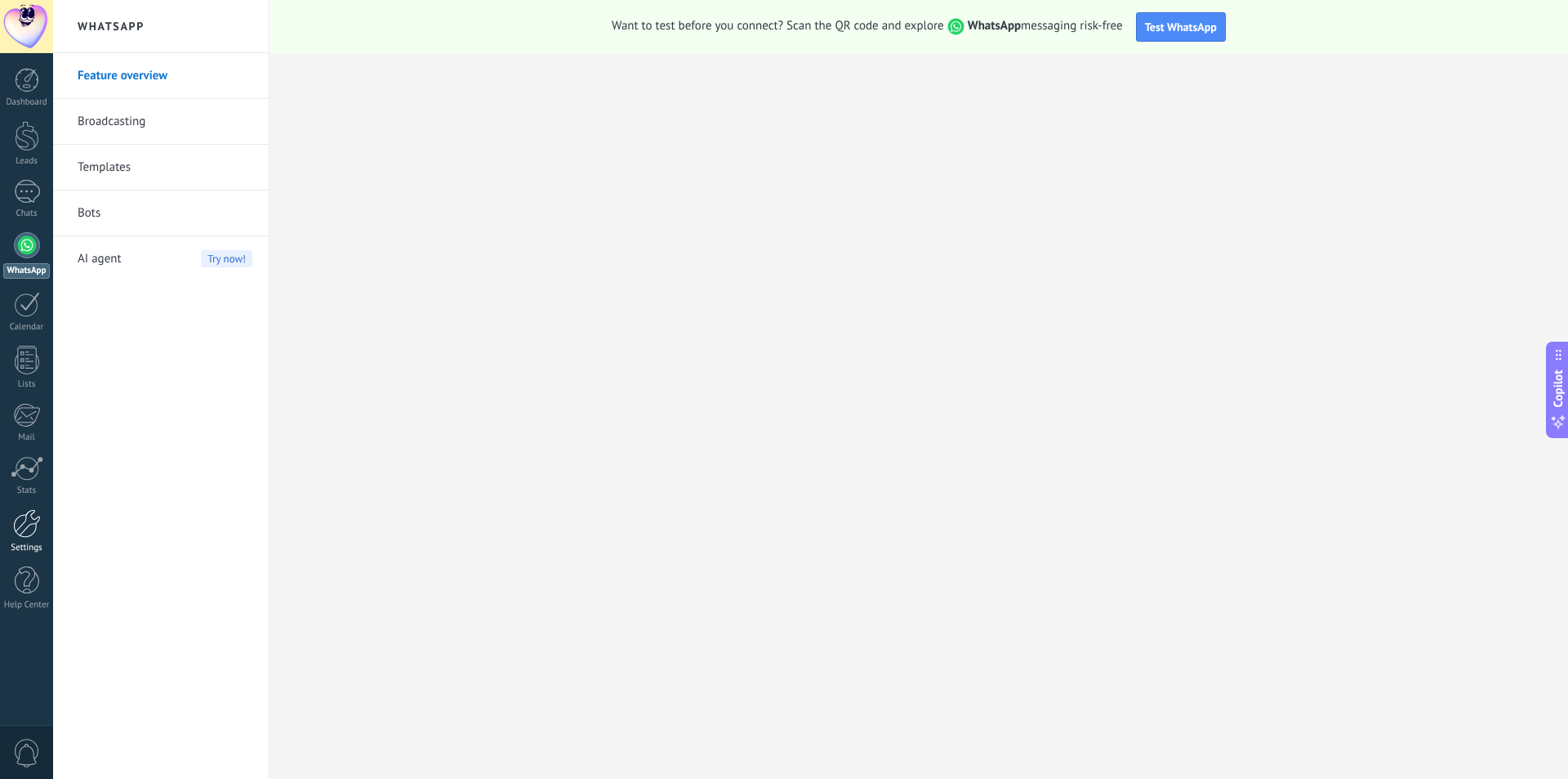
click at [34, 528] on div at bounding box center [27, 524] width 28 height 29
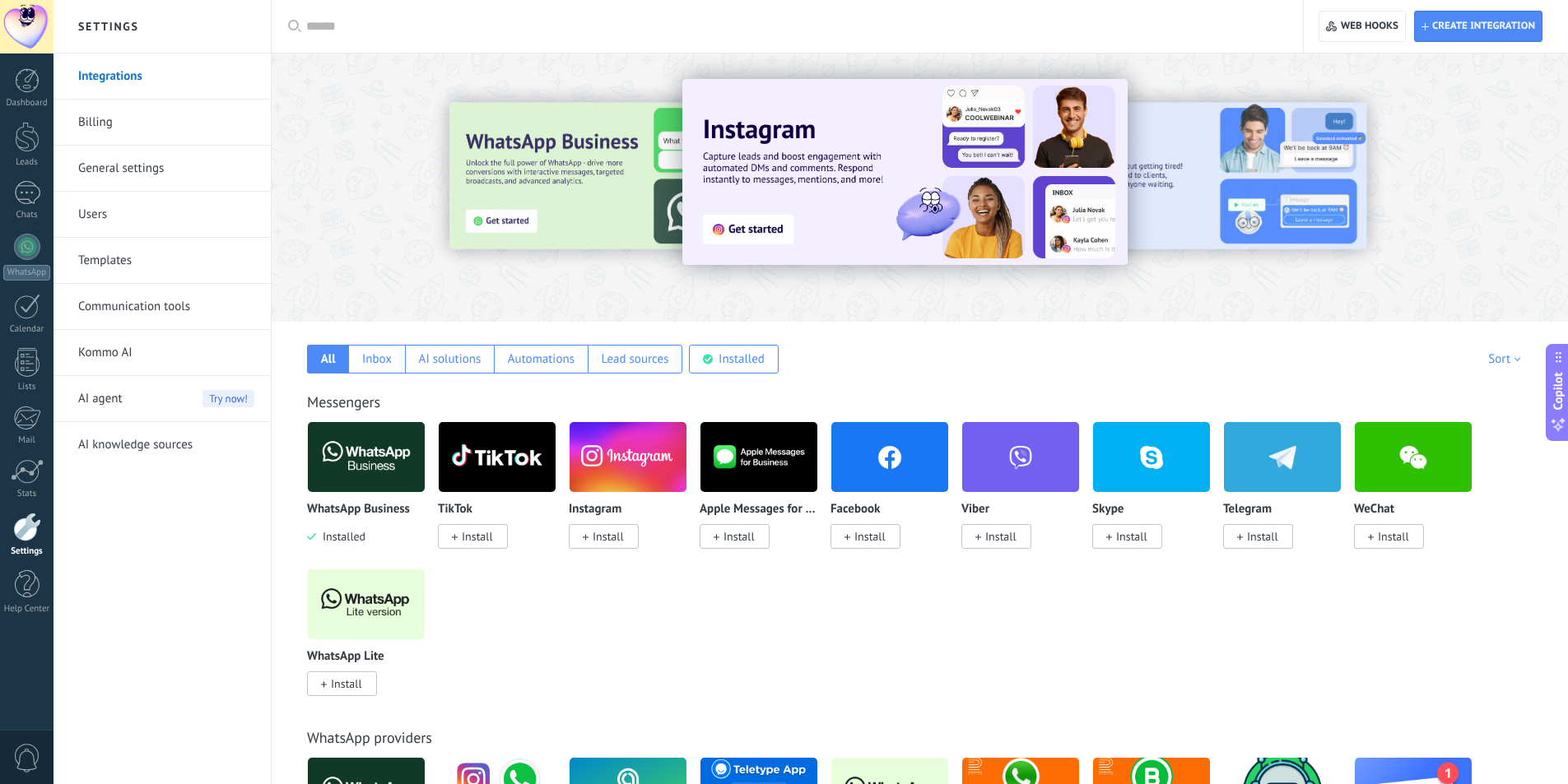
click at [429, 14] on div at bounding box center [793, 26] width 973 height 53
click at [429, 27] on input "text" at bounding box center [793, 26] width 973 height 17
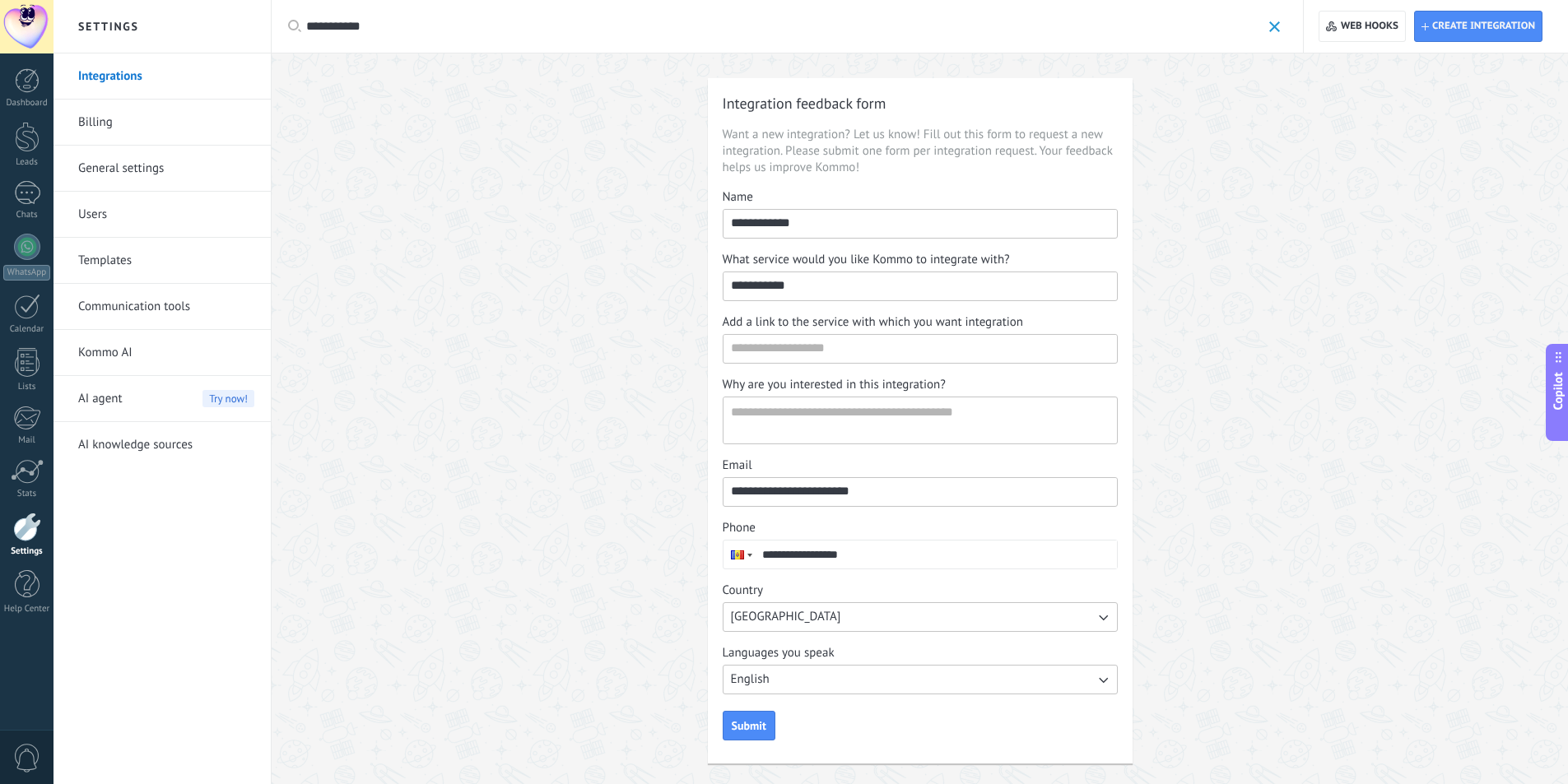
type input "**********"
click at [846, 672] on button "English" at bounding box center [920, 675] width 395 height 30
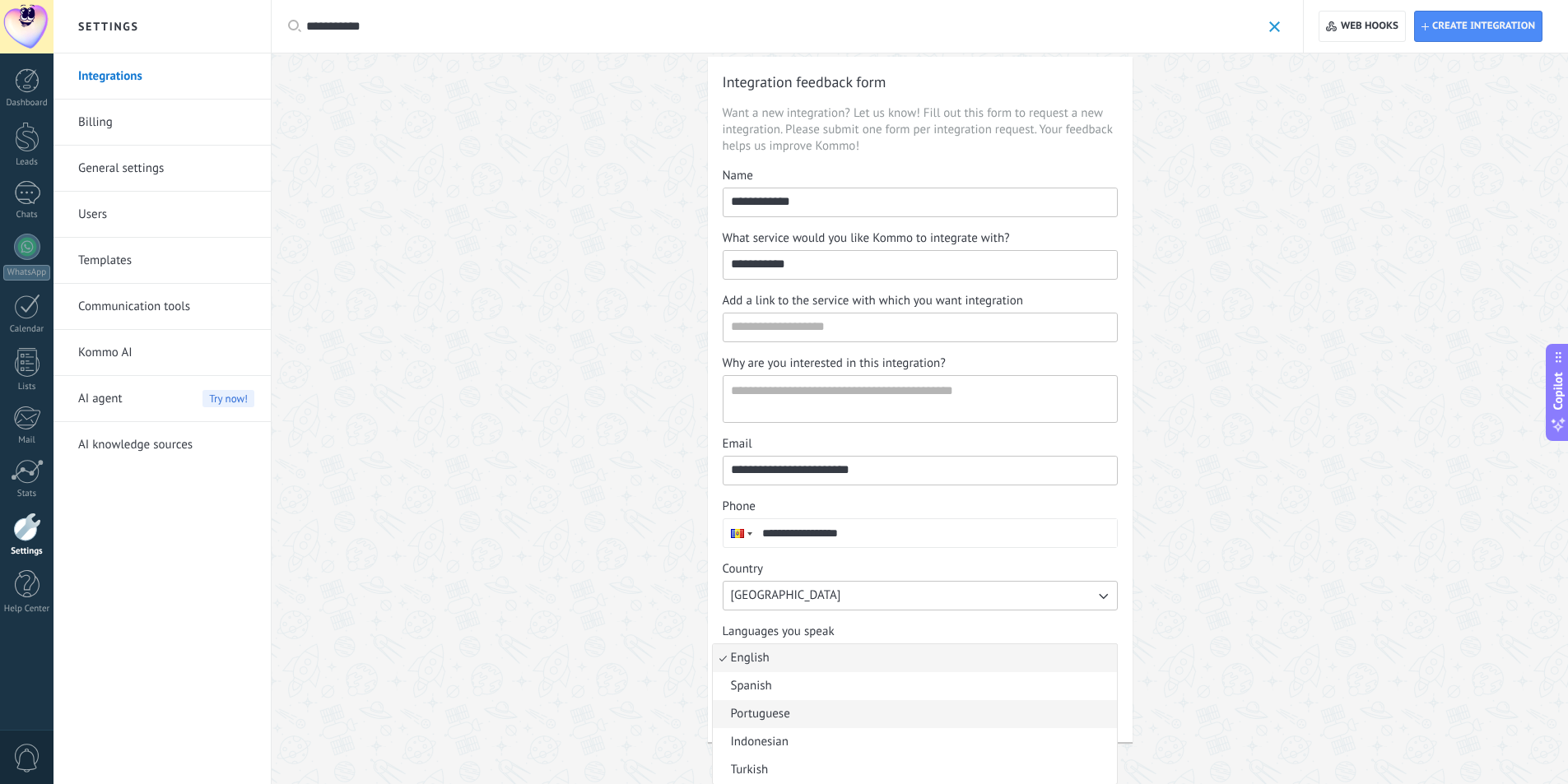
scroll to position [18, 0]
click at [777, 564] on div "Country" at bounding box center [920, 568] width 395 height 16
click at [777, 580] on button "Moldova" at bounding box center [920, 594] width 395 height 30
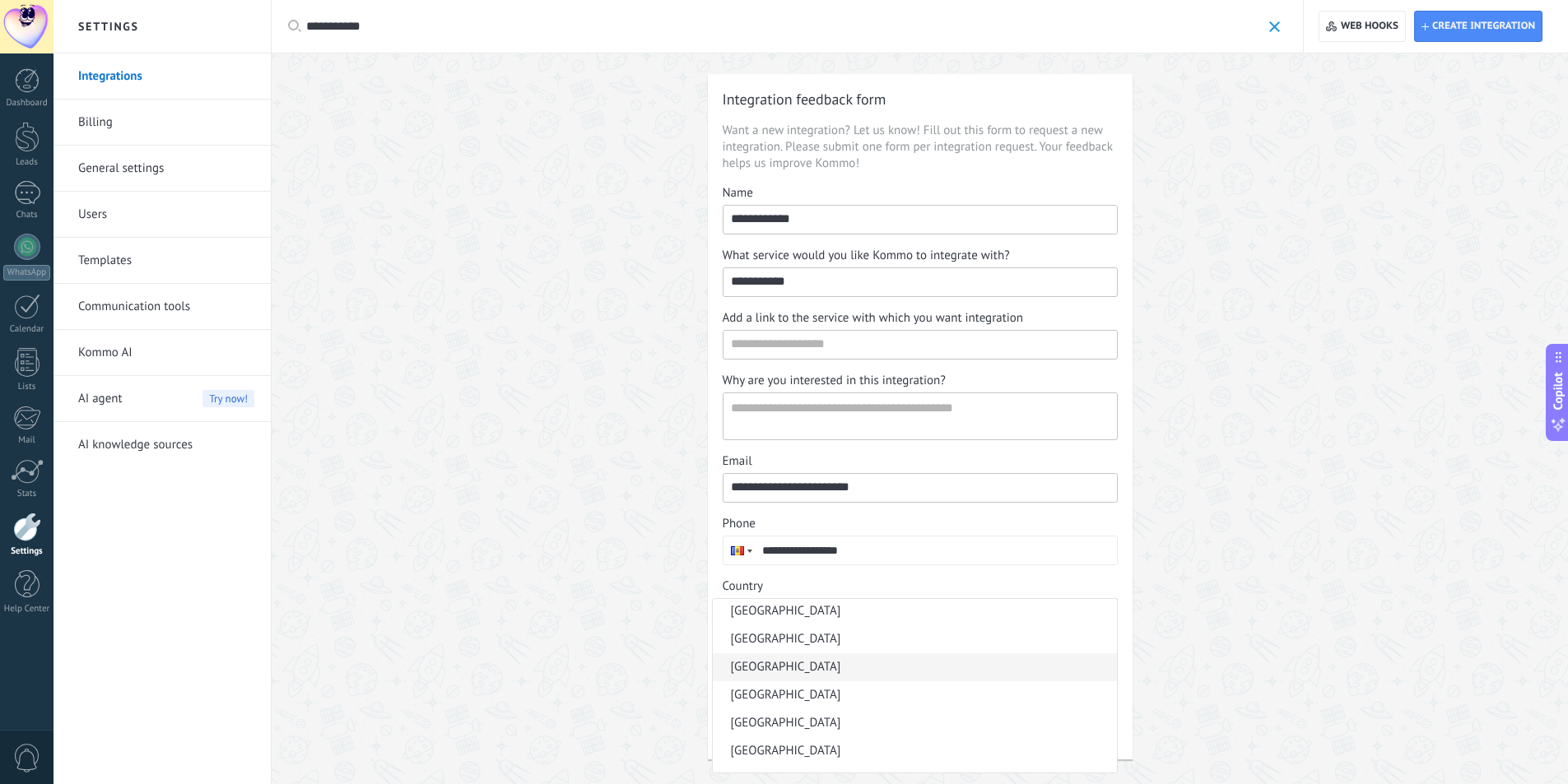
scroll to position [3222, 0]
click at [755, 573] on div "**********" at bounding box center [920, 437] width 395 height 505
click at [783, 672] on button "English" at bounding box center [920, 675] width 395 height 30
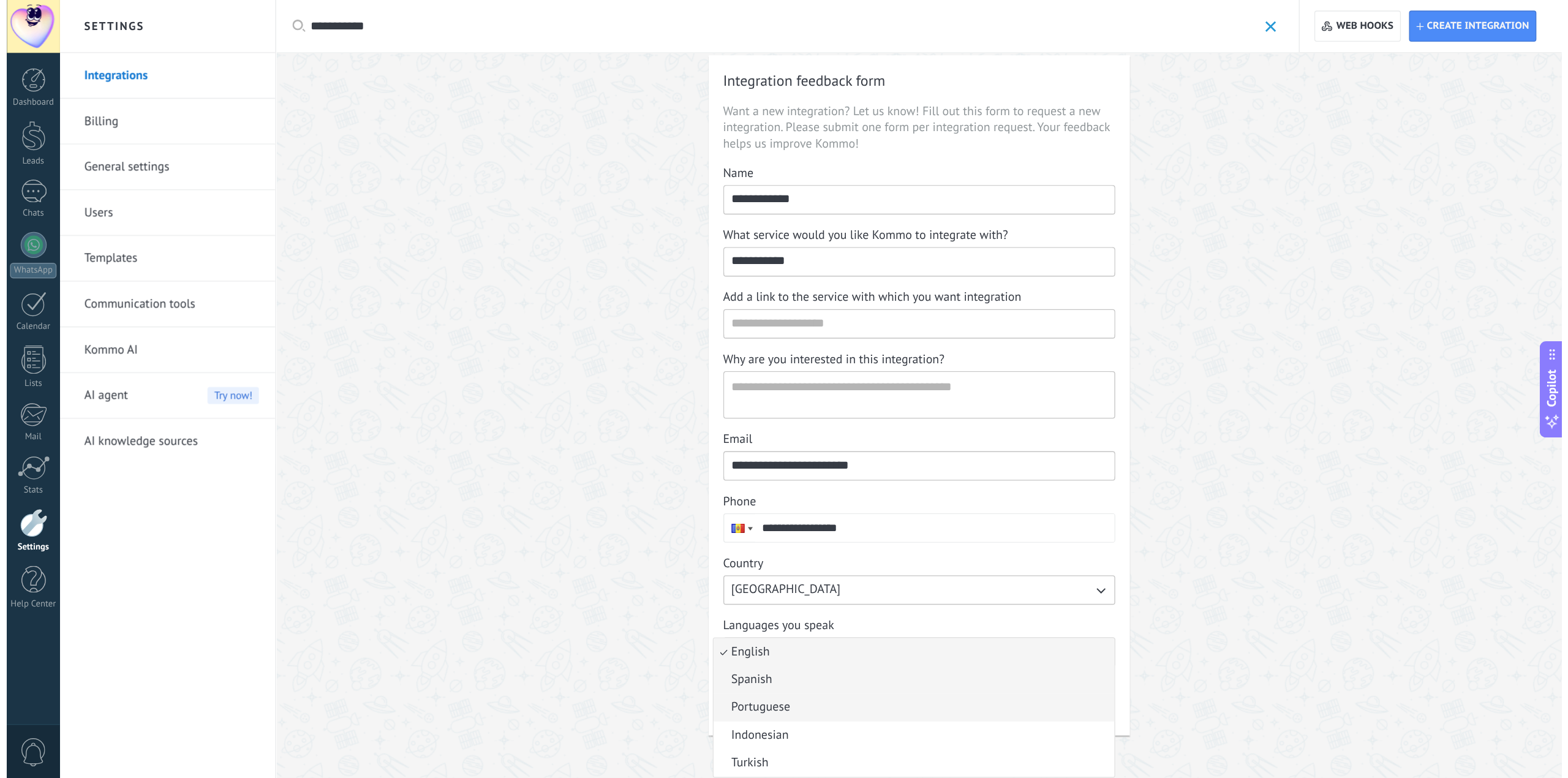
scroll to position [0, 0]
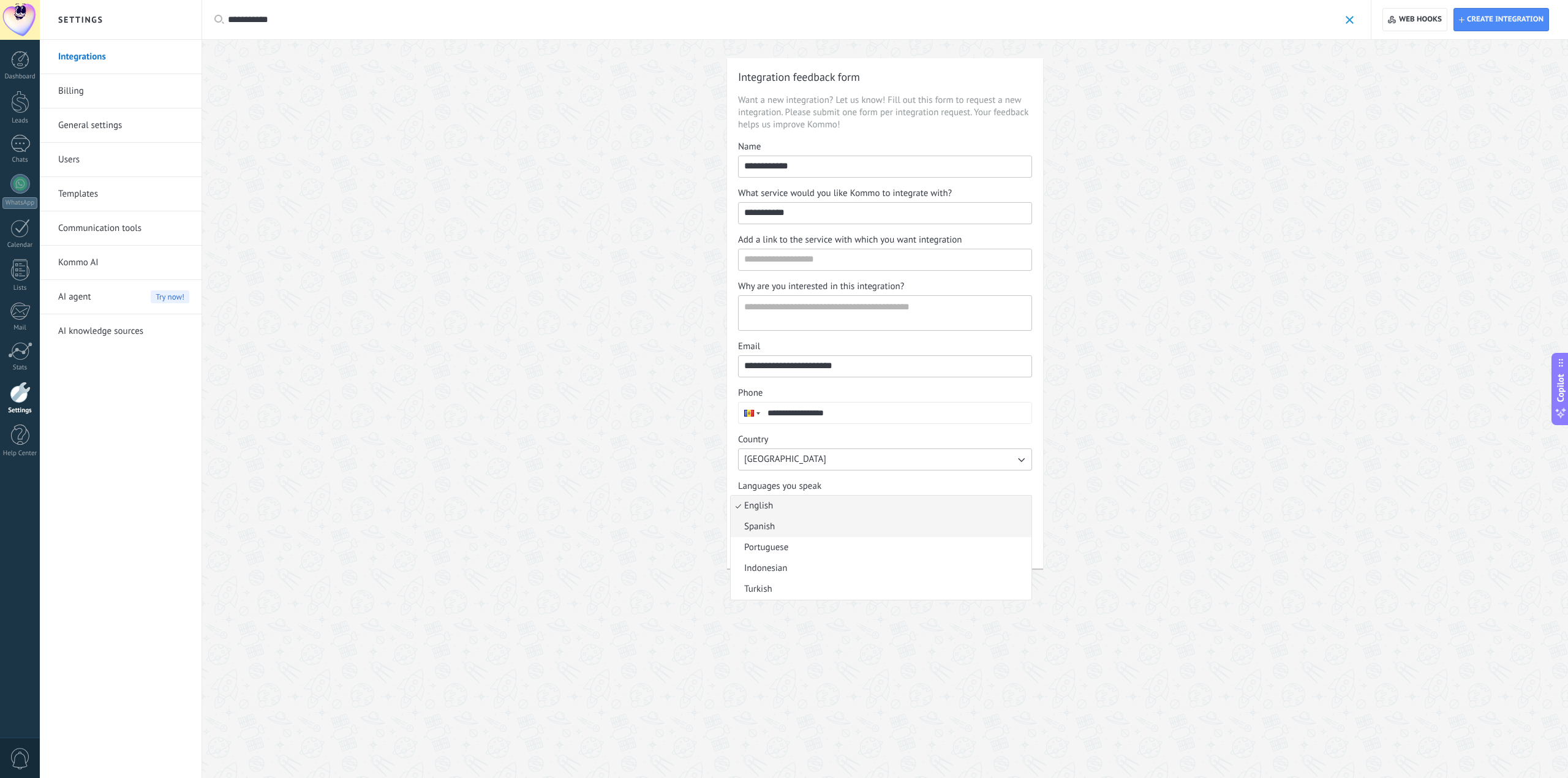
click at [1090, 428] on div "**********" at bounding box center [885, 313] width 1366 height 547
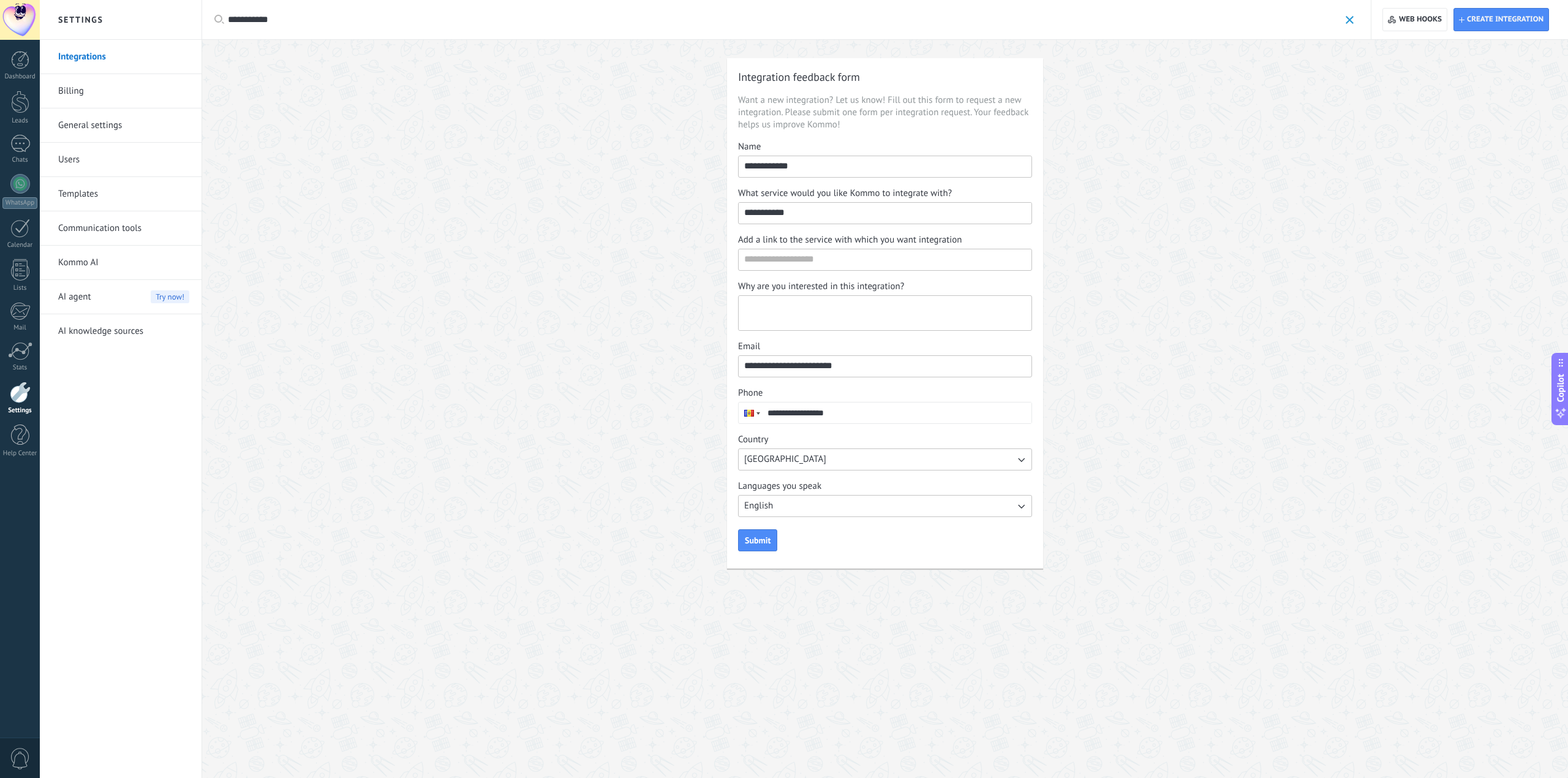
click at [855, 321] on textarea "Why are you interested in this integration?" at bounding box center [884, 313] width 291 height 34
type textarea "**********"
click at [833, 263] on input "Add a link to the service with which you want integration" at bounding box center [885, 259] width 293 height 20
click at [894, 214] on input "**********" at bounding box center [885, 212] width 293 height 20
drag, startPoint x: 838, startPoint y: 264, endPoint x: 838, endPoint y: 256, distance: 8.0
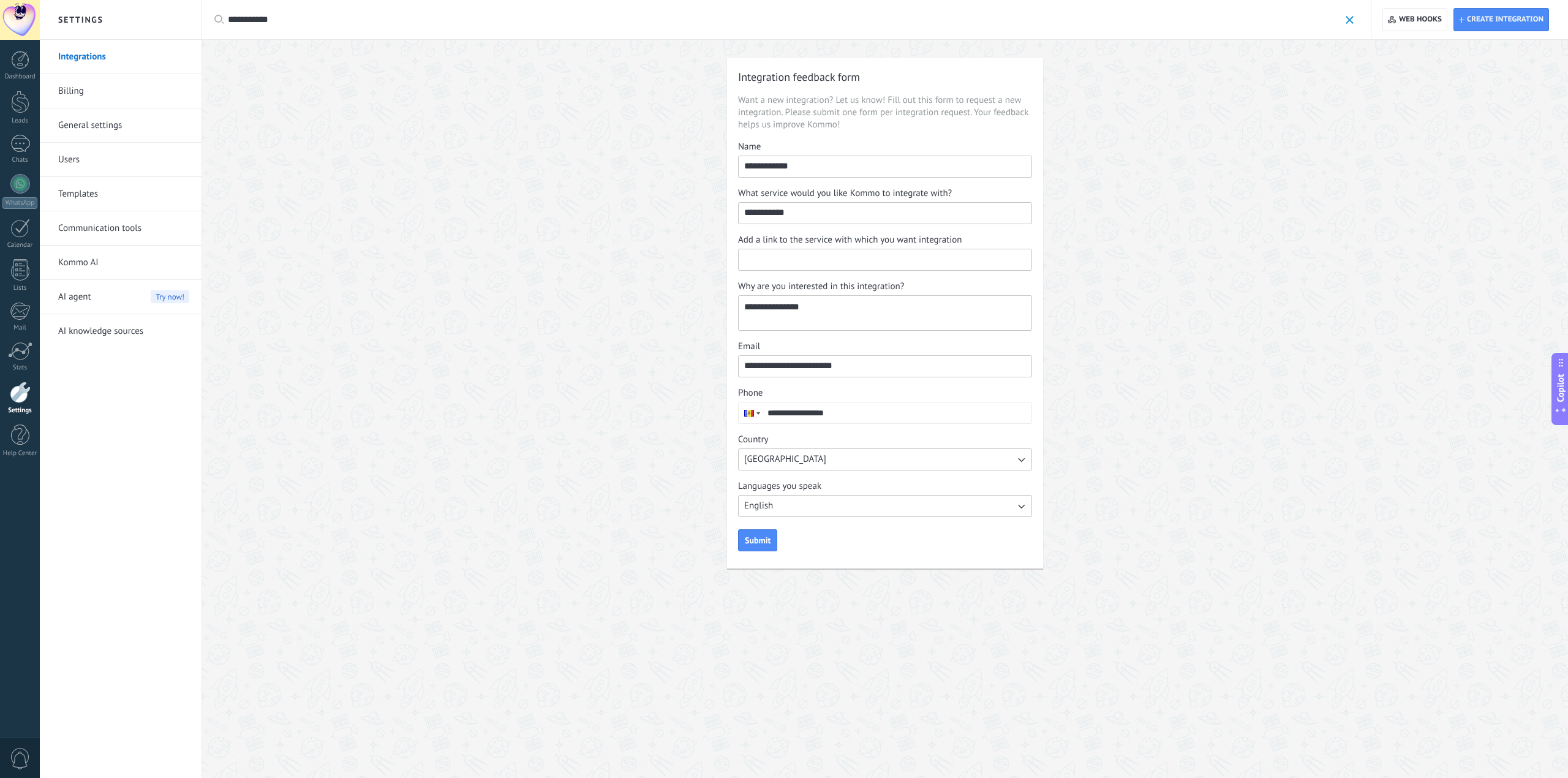
click at [838, 258] on input "Add a link to the service with which you want integration" at bounding box center [885, 259] width 293 height 20
paste input "**********"
type input "**********"
click at [762, 540] on span "Submit" at bounding box center [758, 540] width 26 height 9
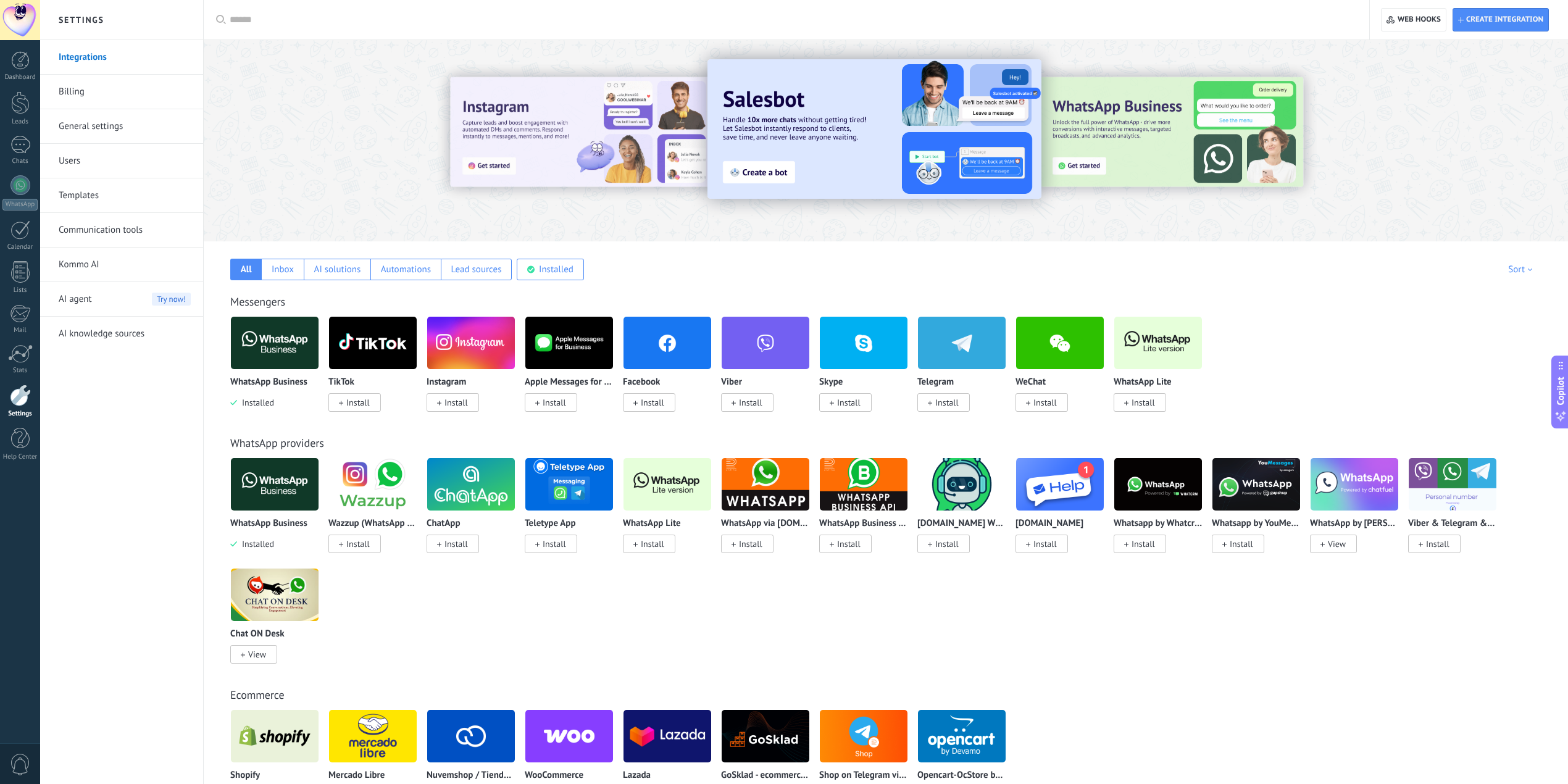
click at [345, 27] on div at bounding box center [791, 20] width 1123 height 40
click at [228, 28] on div "Apply Apply Reset" at bounding box center [786, 20] width 1167 height 40
click at [245, 25] on input "text" at bounding box center [791, 20] width 1123 height 13
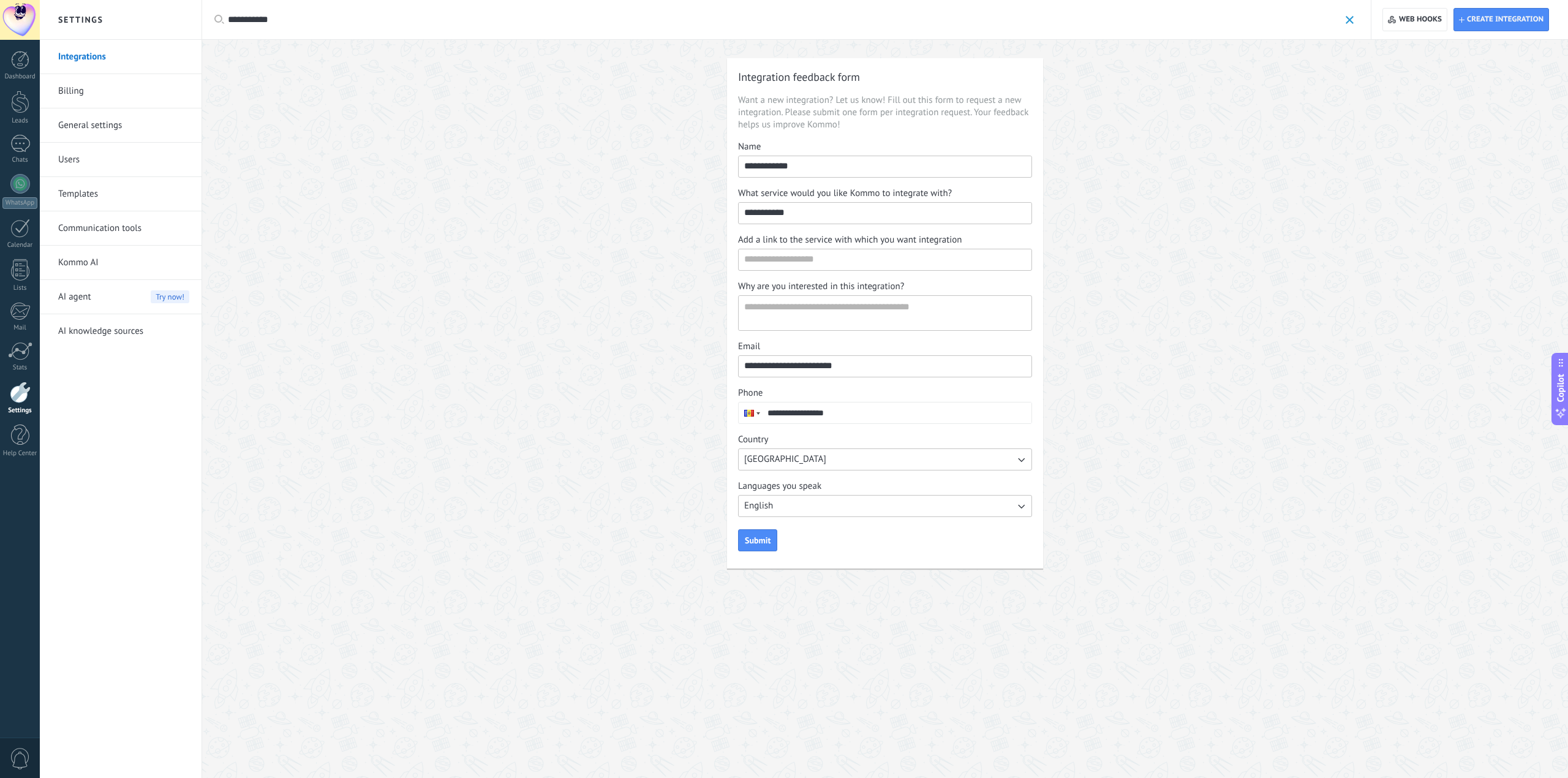
type input "**********"
click at [111, 57] on link "Integrations" at bounding box center [124, 57] width 131 height 34
click at [91, 57] on link "Integrations" at bounding box center [124, 57] width 131 height 34
click at [78, 237] on link "Communication tools" at bounding box center [124, 228] width 131 height 34
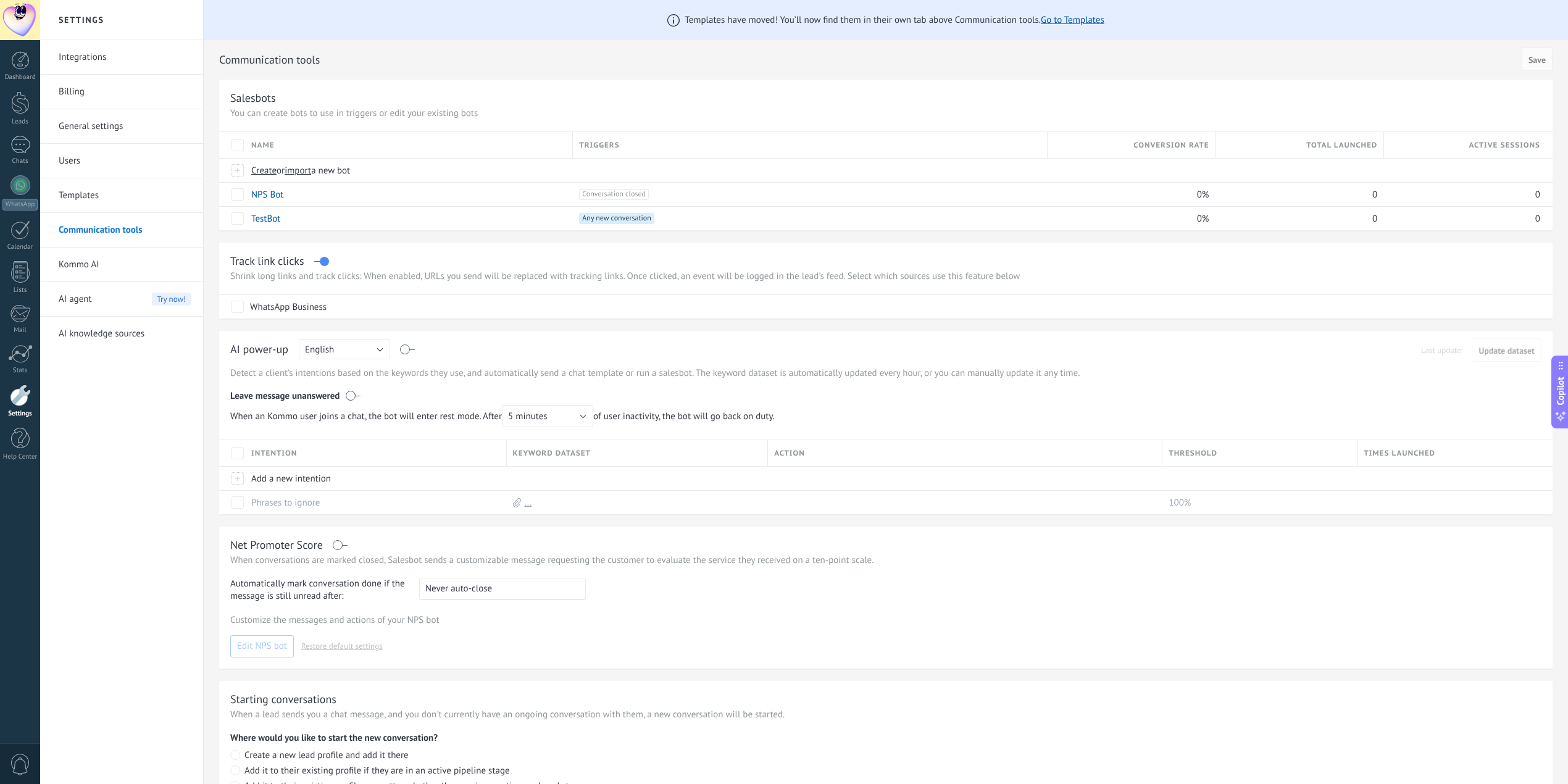
click at [87, 199] on link "Templates" at bounding box center [125, 195] width 132 height 35
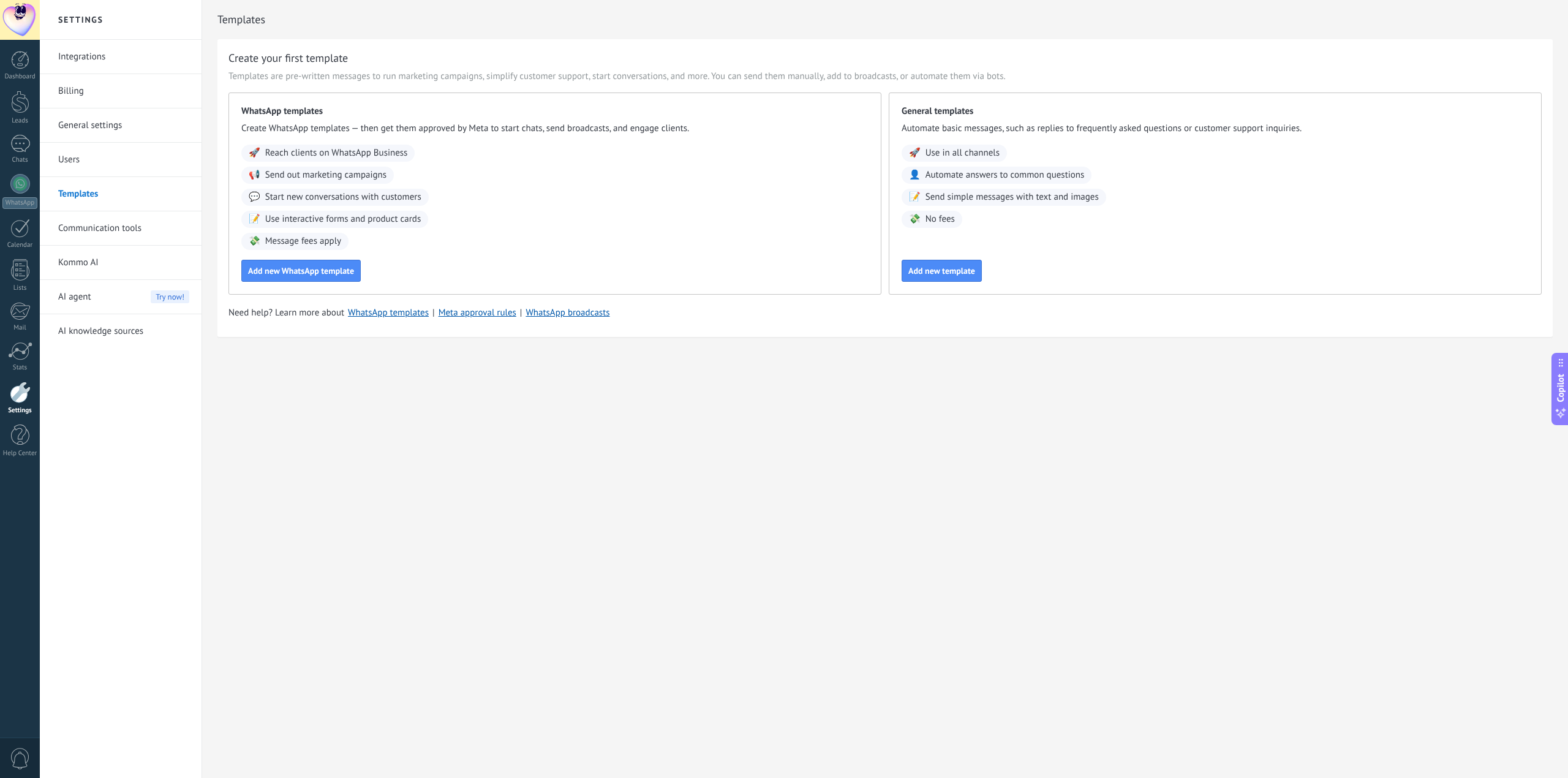
click at [86, 155] on link "Users" at bounding box center [124, 160] width 131 height 34
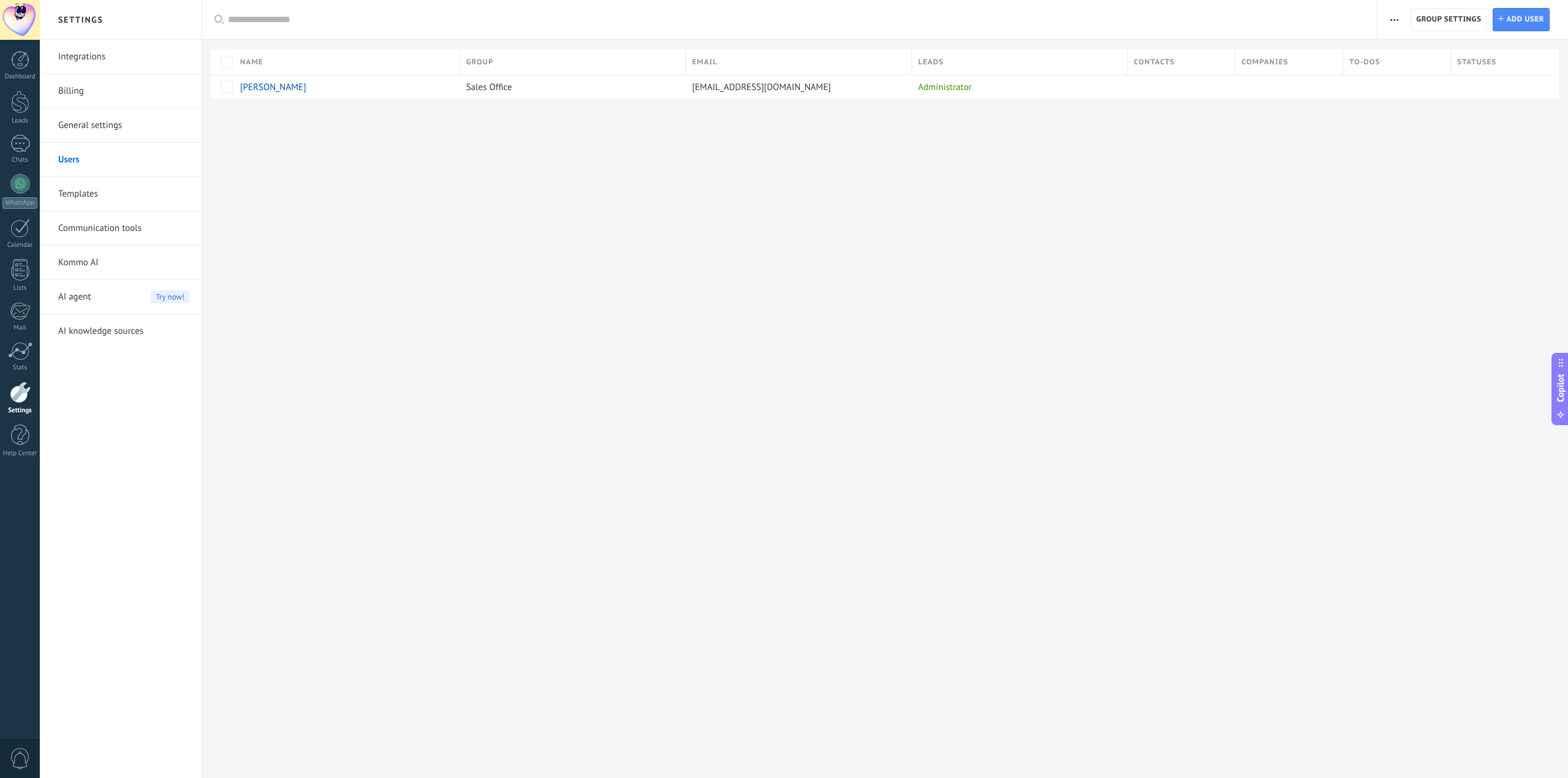
click at [105, 130] on link "General settings" at bounding box center [124, 125] width 131 height 34
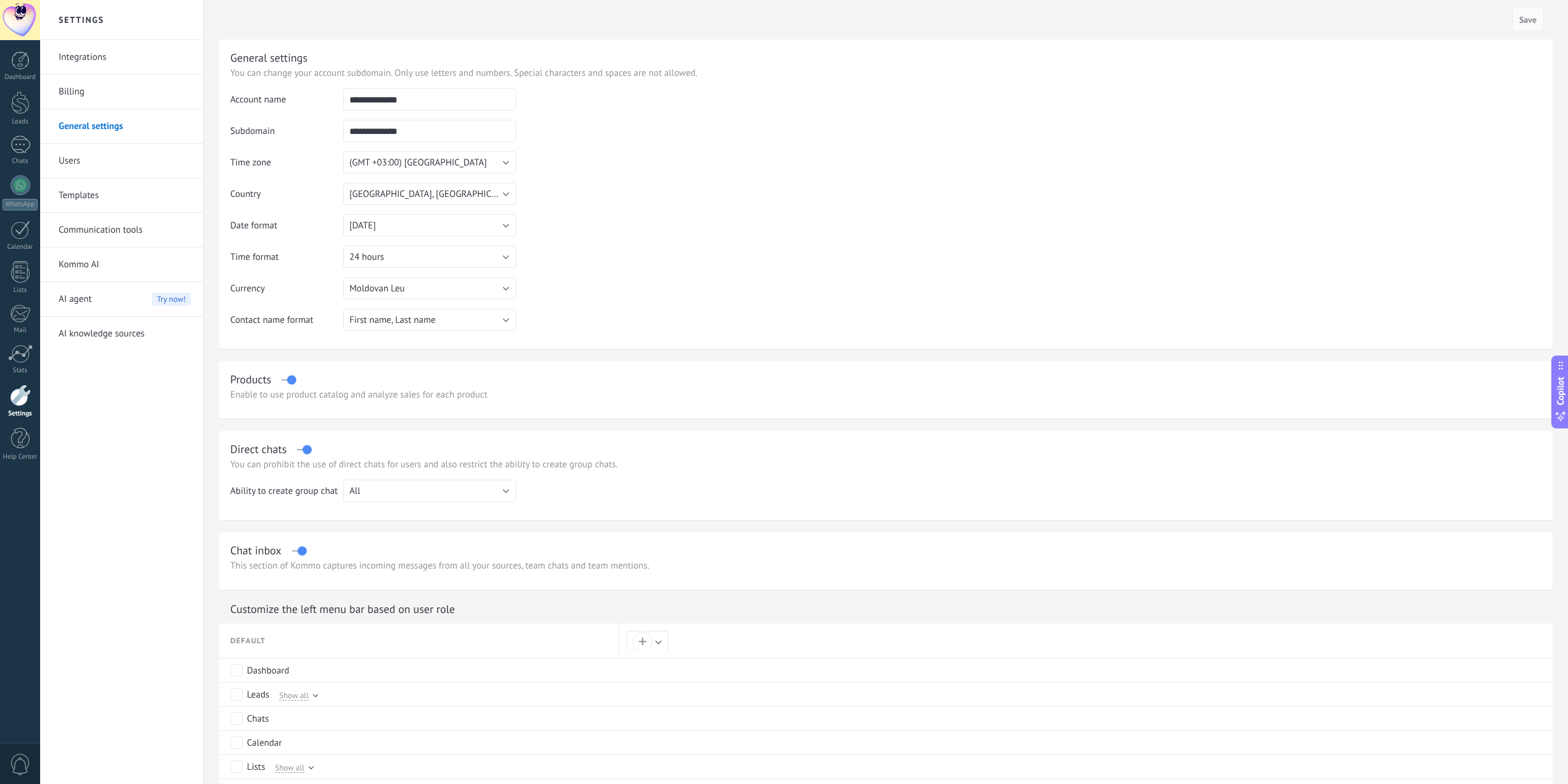
click at [93, 101] on link "Billing" at bounding box center [125, 92] width 132 height 35
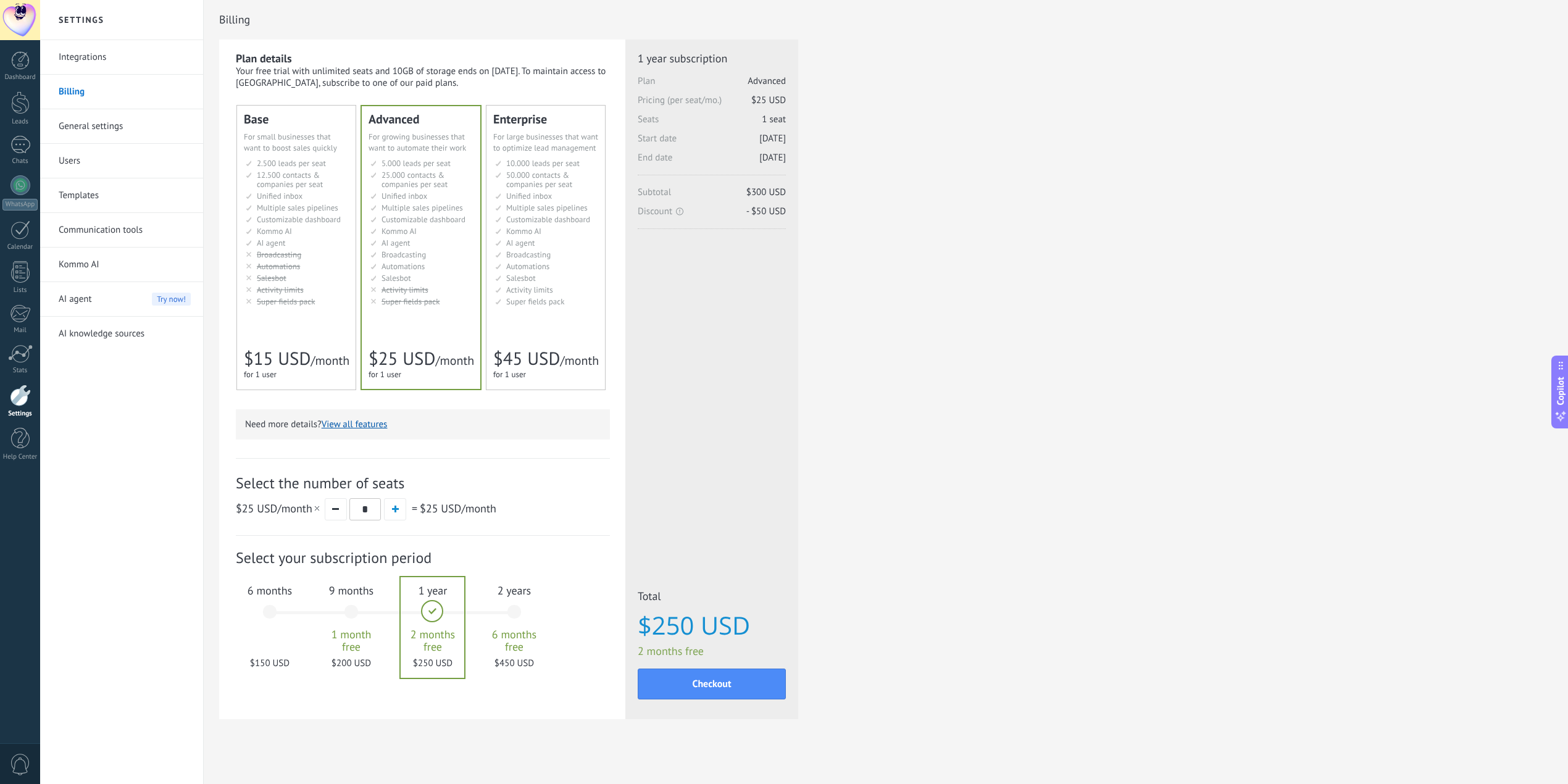
click at [215, 465] on div "Billing Plan details Your free trial with unlimited seats and 10GB of storage e…" at bounding box center [885, 395] width 1364 height 790
click at [503, 617] on div "2 years 6 months free $450 USD" at bounding box center [514, 618] width 67 height 87
click at [418, 606] on div "1 year 2 months free $250 USD" at bounding box center [433, 618] width 67 height 87
click at [514, 612] on div "2 years 6 months free $450 USD" at bounding box center [514, 618] width 67 height 87
click at [428, 606] on div "1 year 2 months free $250 USD" at bounding box center [433, 618] width 67 height 87
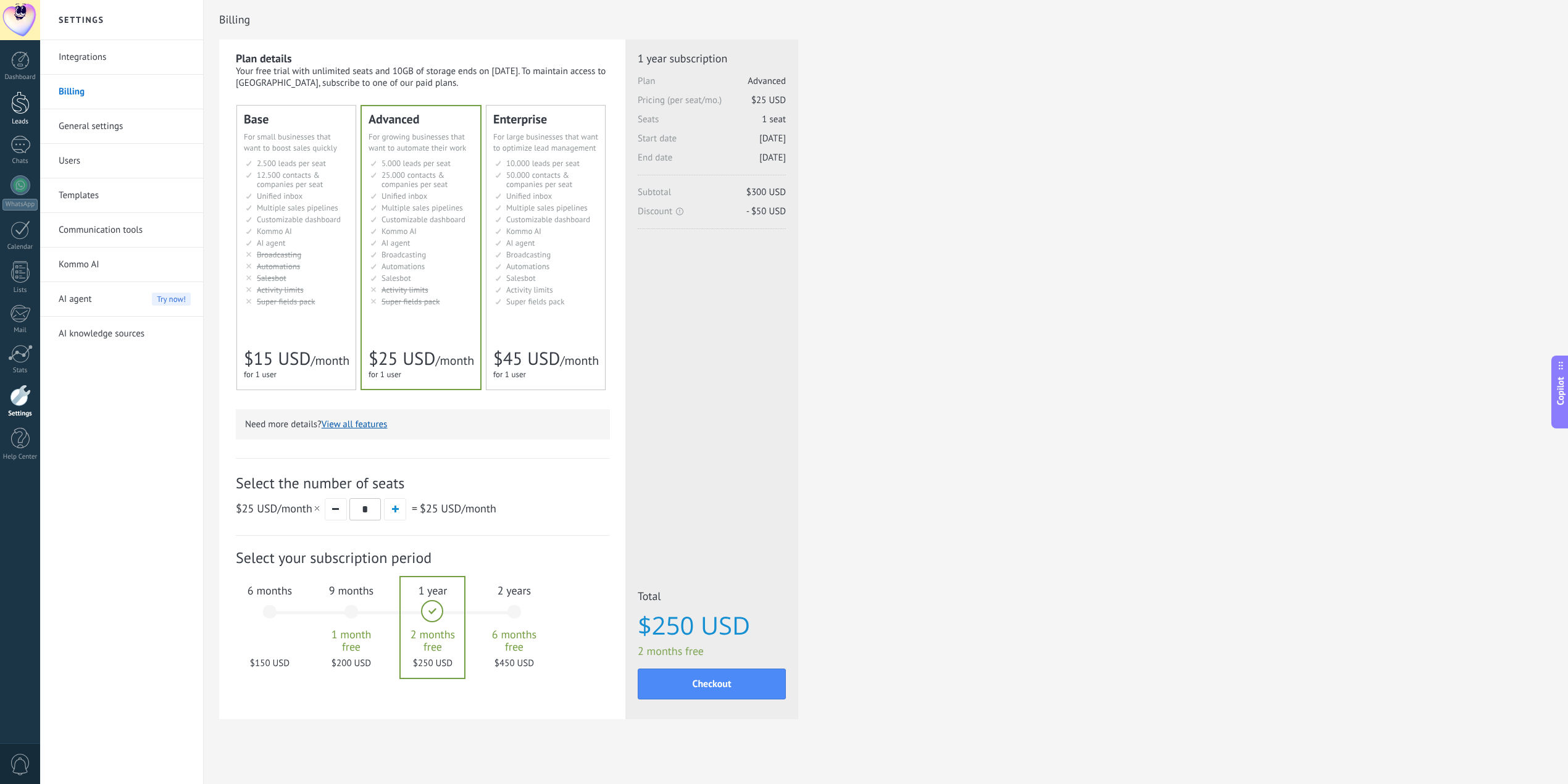
click at [17, 95] on div at bounding box center [20, 103] width 18 height 23
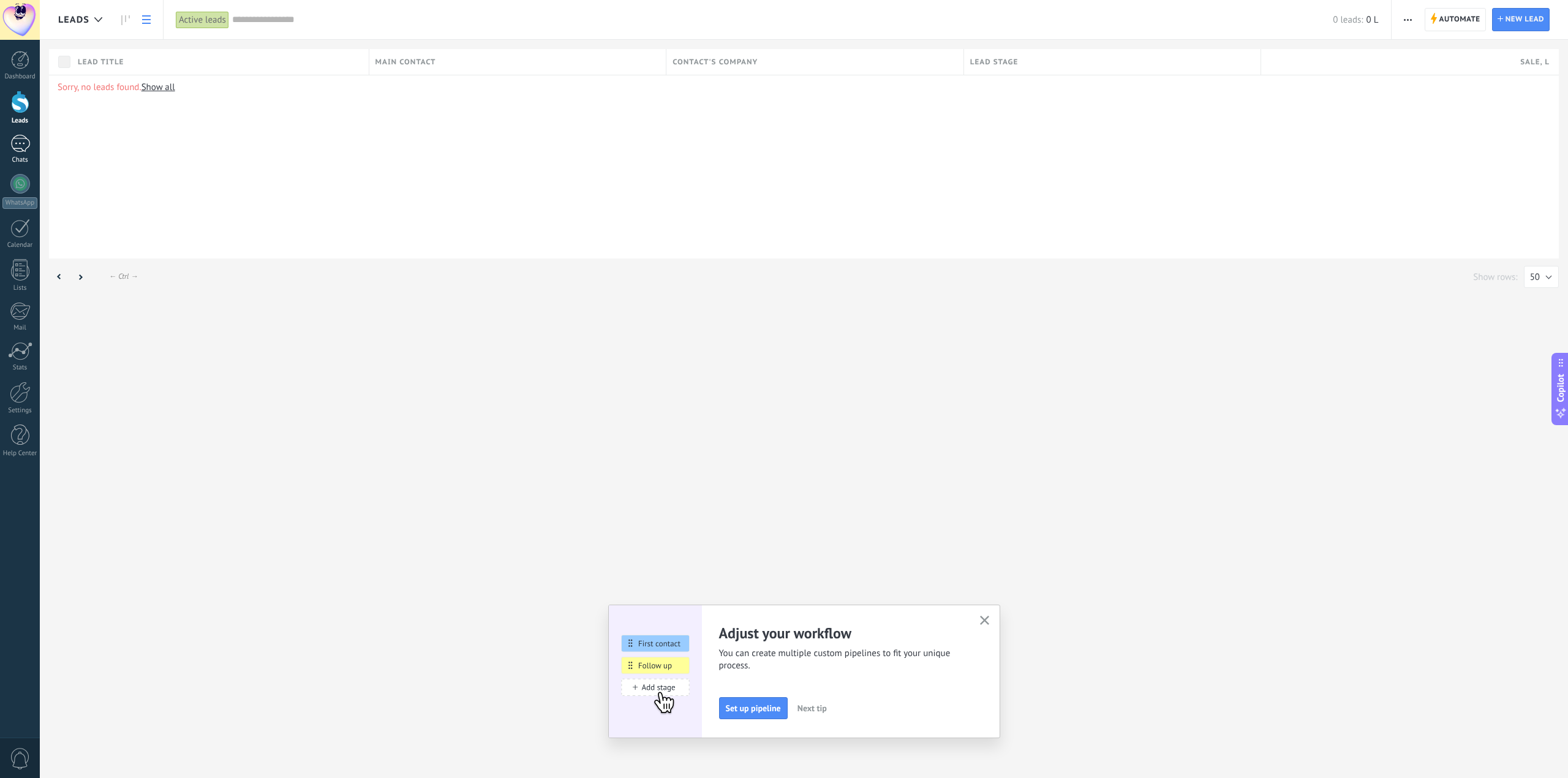
click at [20, 147] on div at bounding box center [20, 143] width 20 height 18
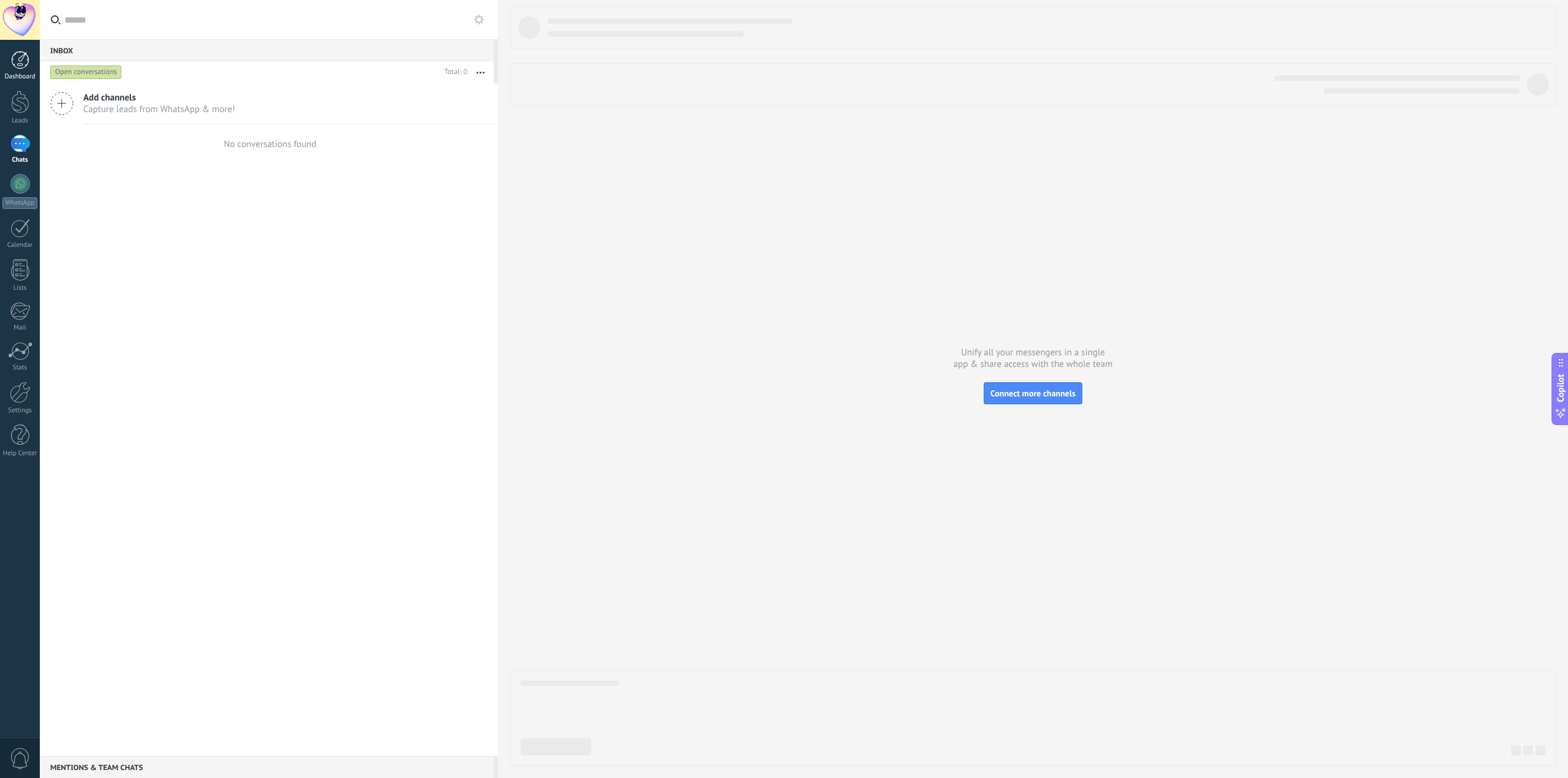
click at [15, 70] on link "Dashboard" at bounding box center [20, 66] width 40 height 30
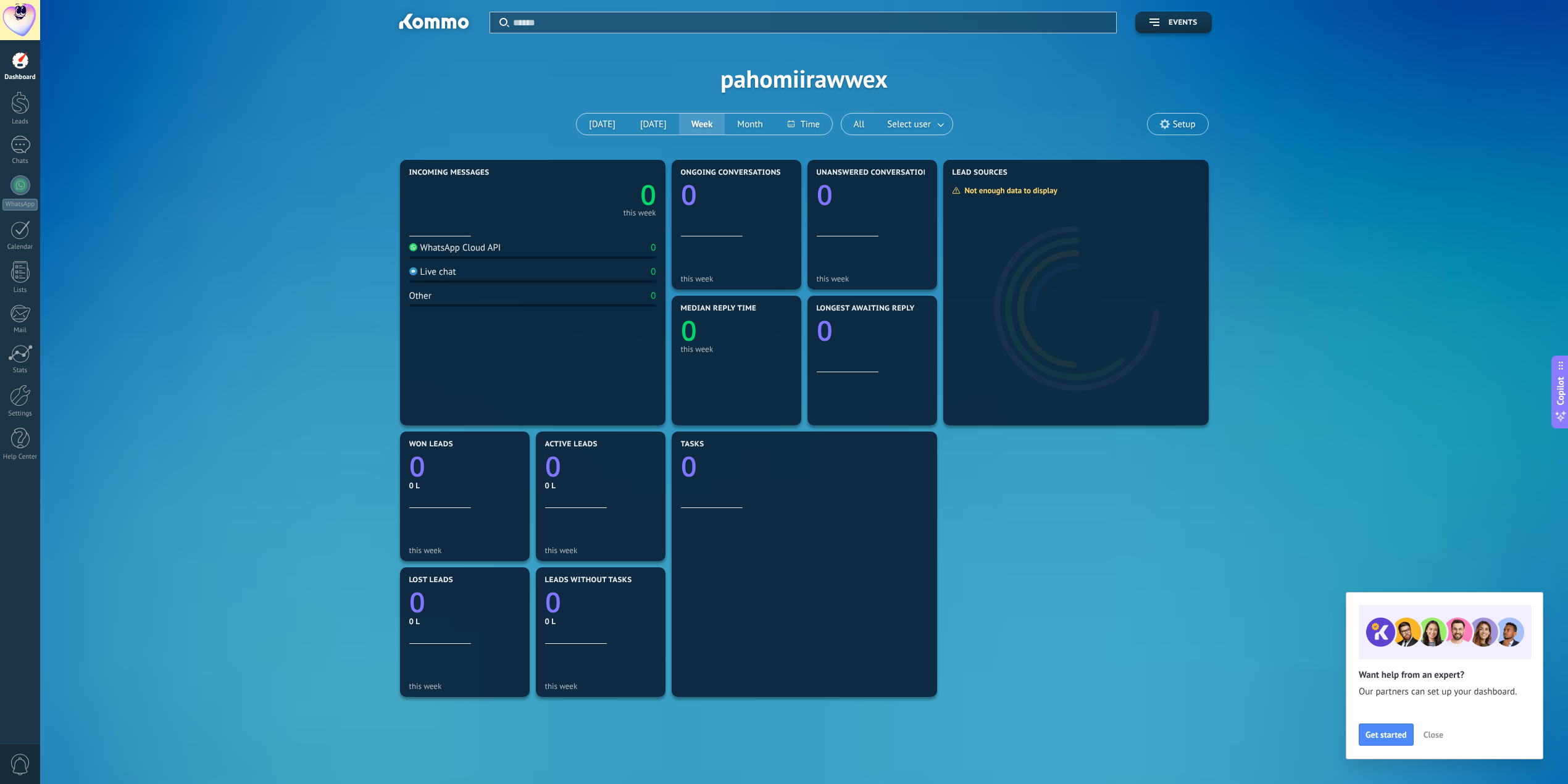
click at [336, 219] on div "Incoming messages 0 this week WhatsApp Cloud API 0 Live chat 0 Other 0 Ongoing …" at bounding box center [804, 496] width 1491 height 679
